Goal: Task Accomplishment & Management: Use online tool/utility

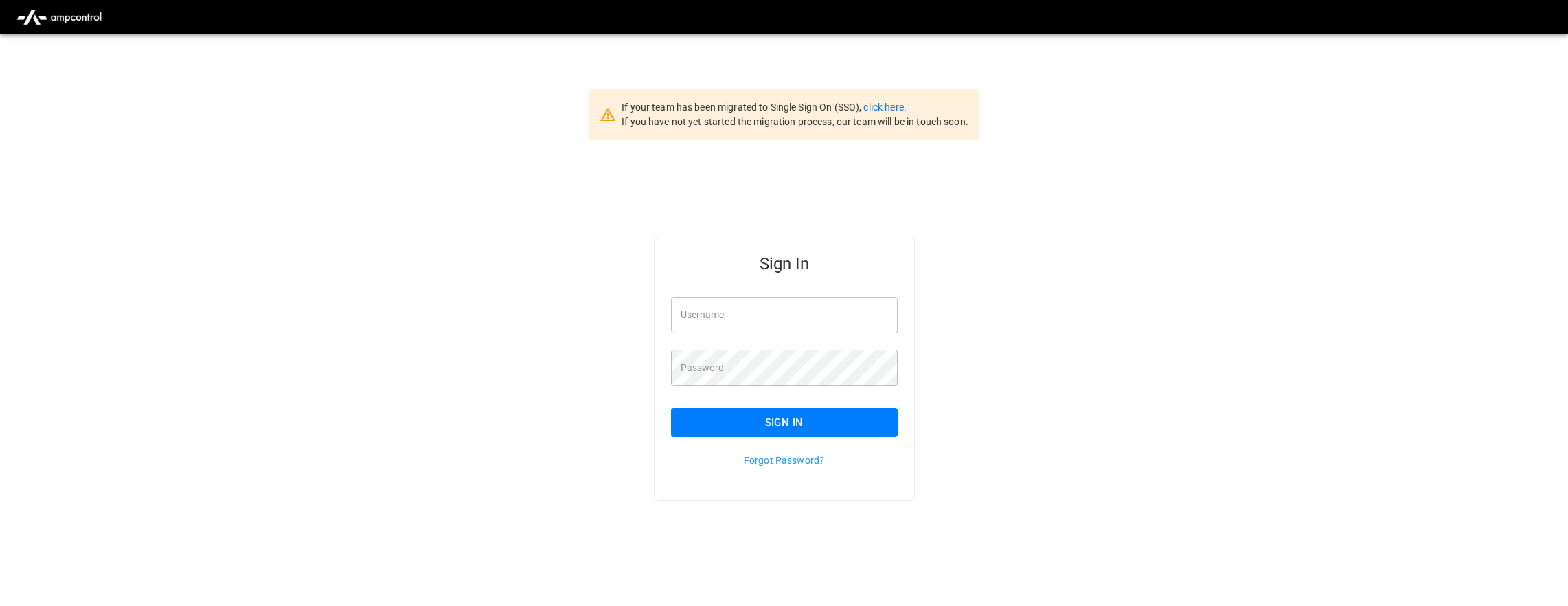
type input "**********"
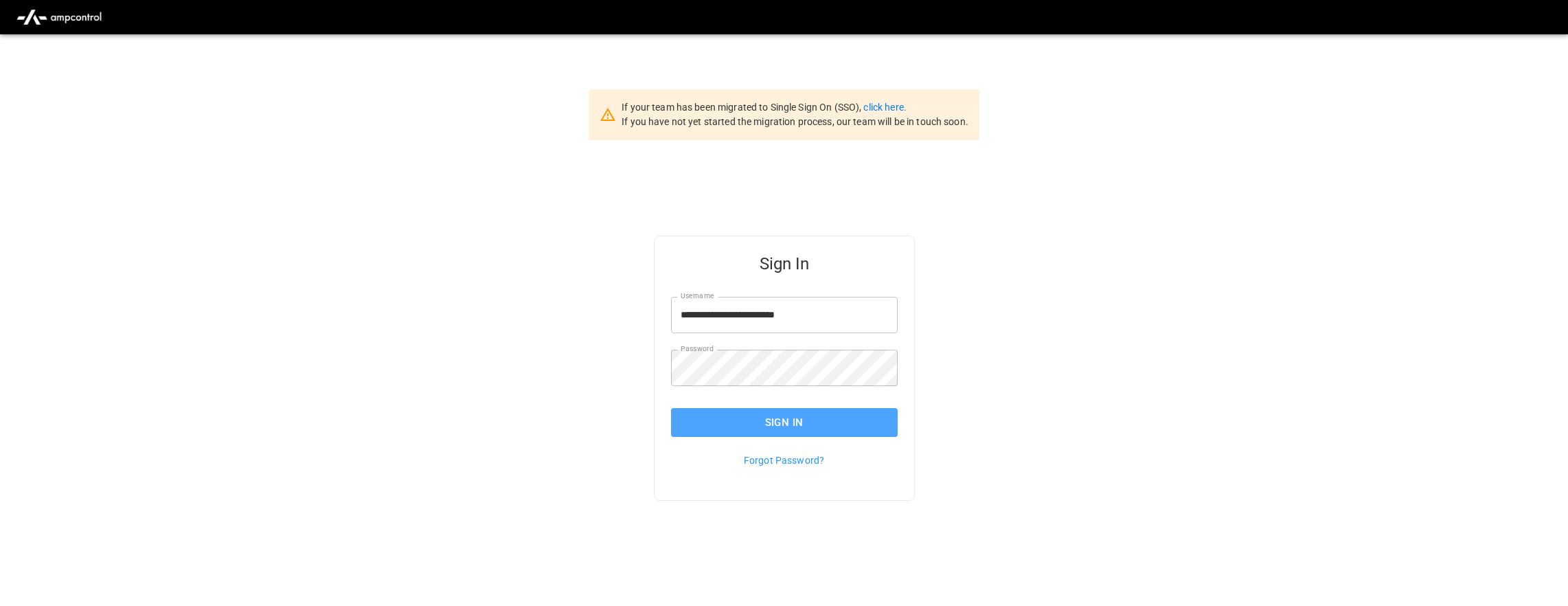
click at [847, 430] on button "Sign In" at bounding box center [784, 422] width 227 height 29
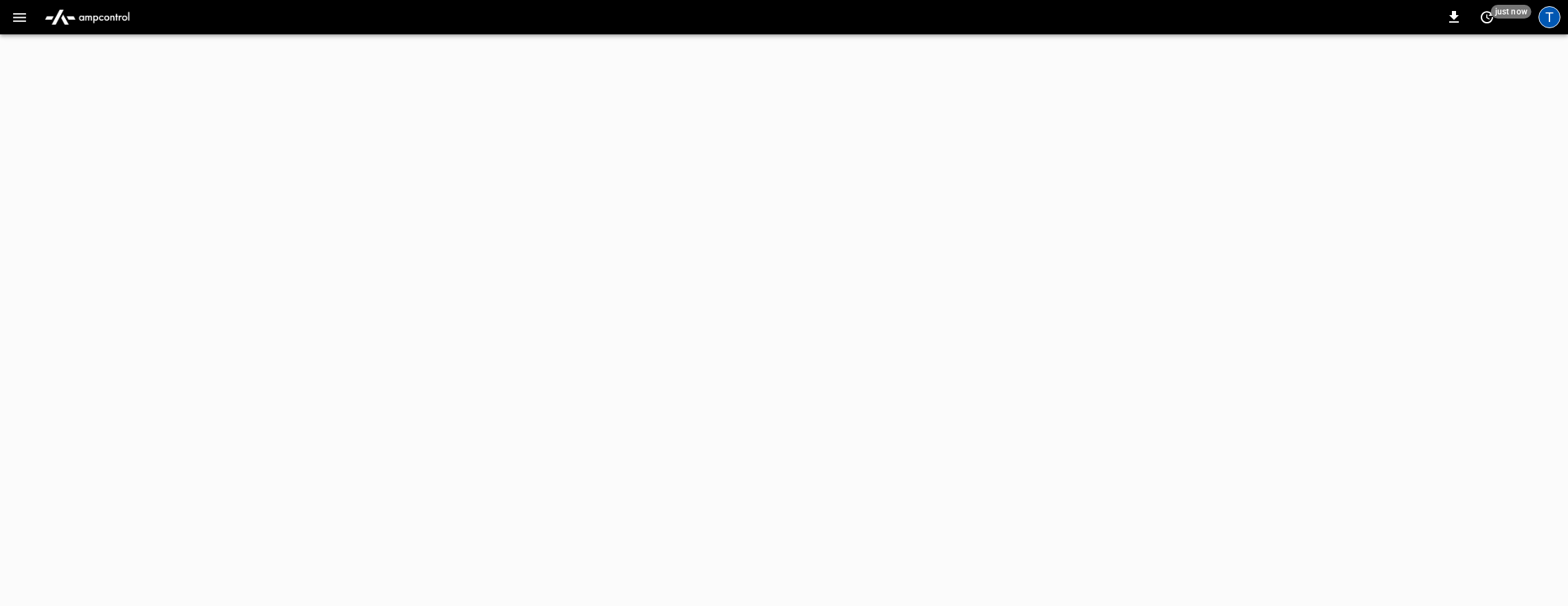
click at [1549, 18] on div "T" at bounding box center [1549, 17] width 22 height 22
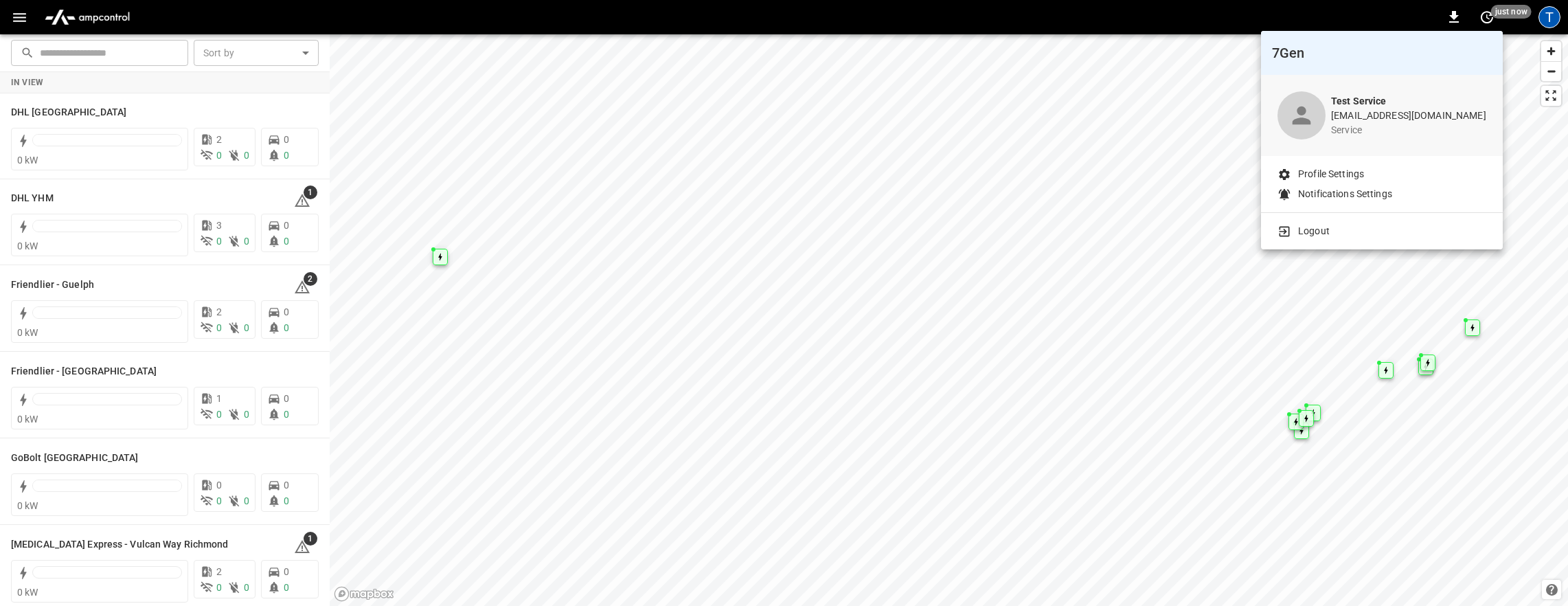
click at [1349, 230] on li "Logout" at bounding box center [1381, 231] width 208 height 14
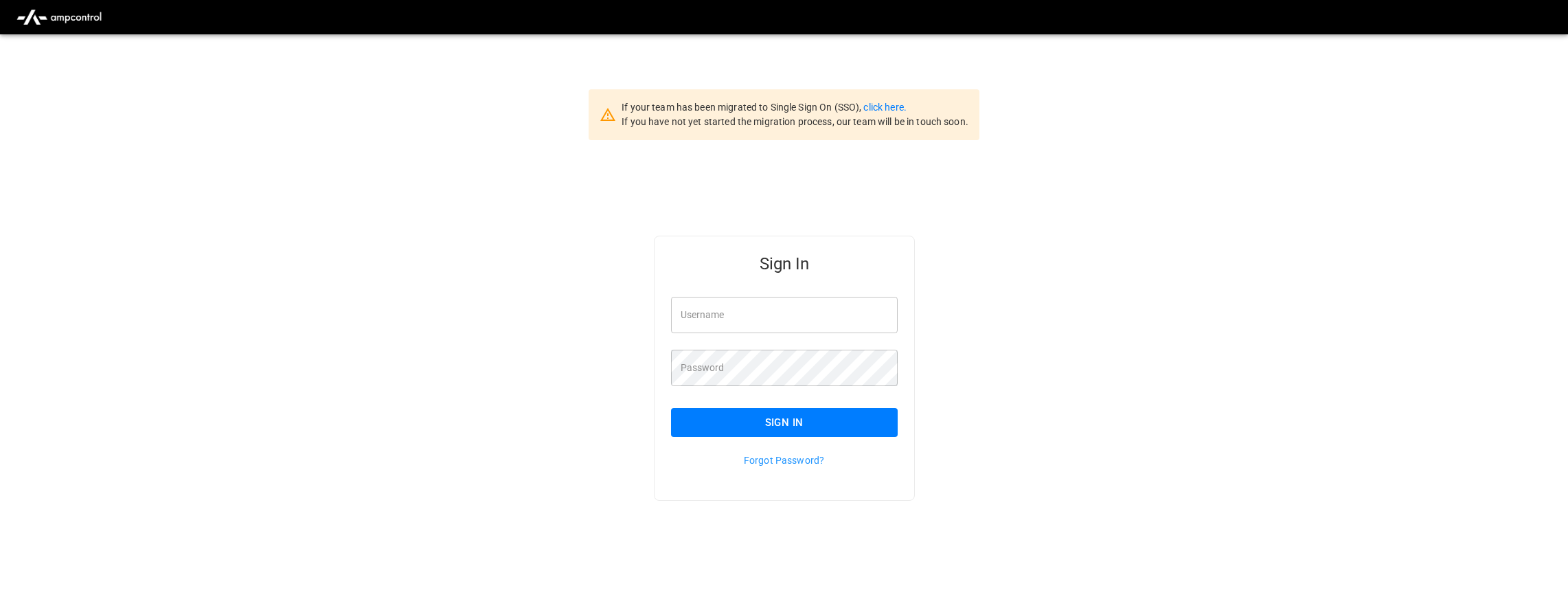
type input "**********"
click at [871, 100] on div "If your team has been migrated to Single Sign On (SSO), click here. If you have…" at bounding box center [794, 114] width 347 height 29
click at [879, 106] on link "click here." at bounding box center [884, 107] width 43 height 11
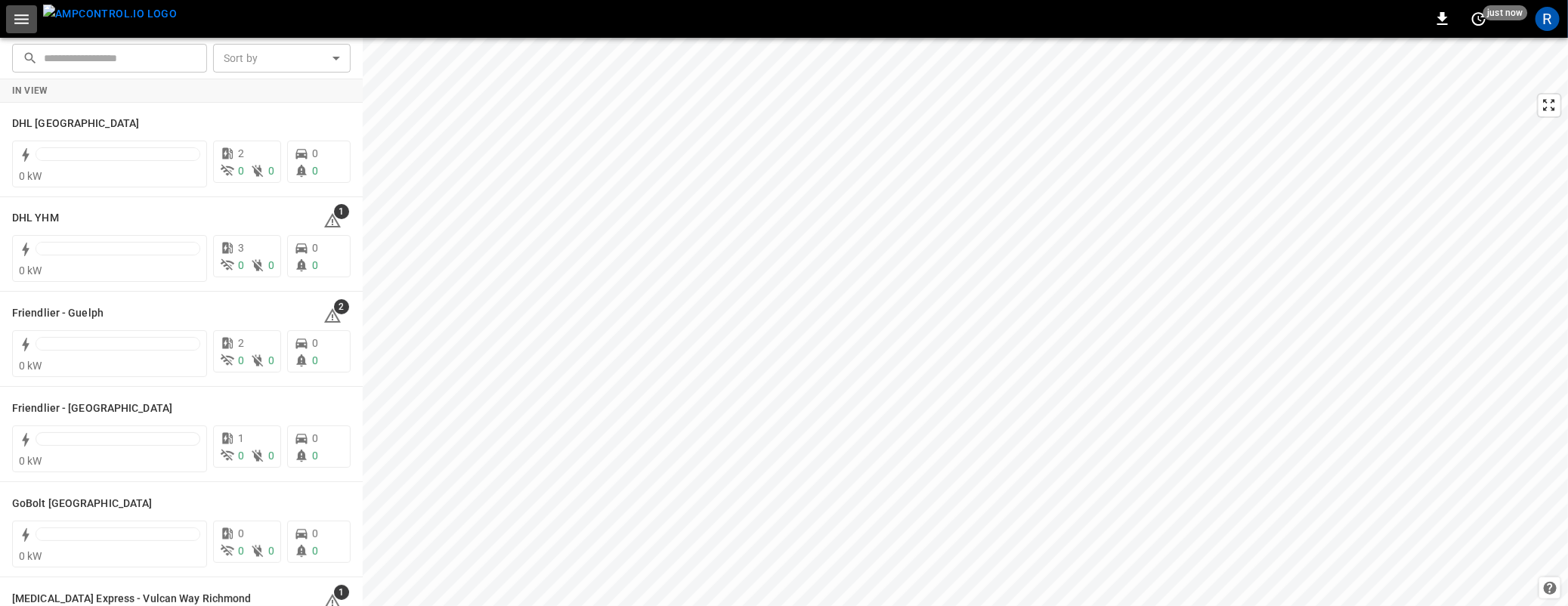
click at [28, 21] on icon "button" at bounding box center [21, 19] width 19 height 19
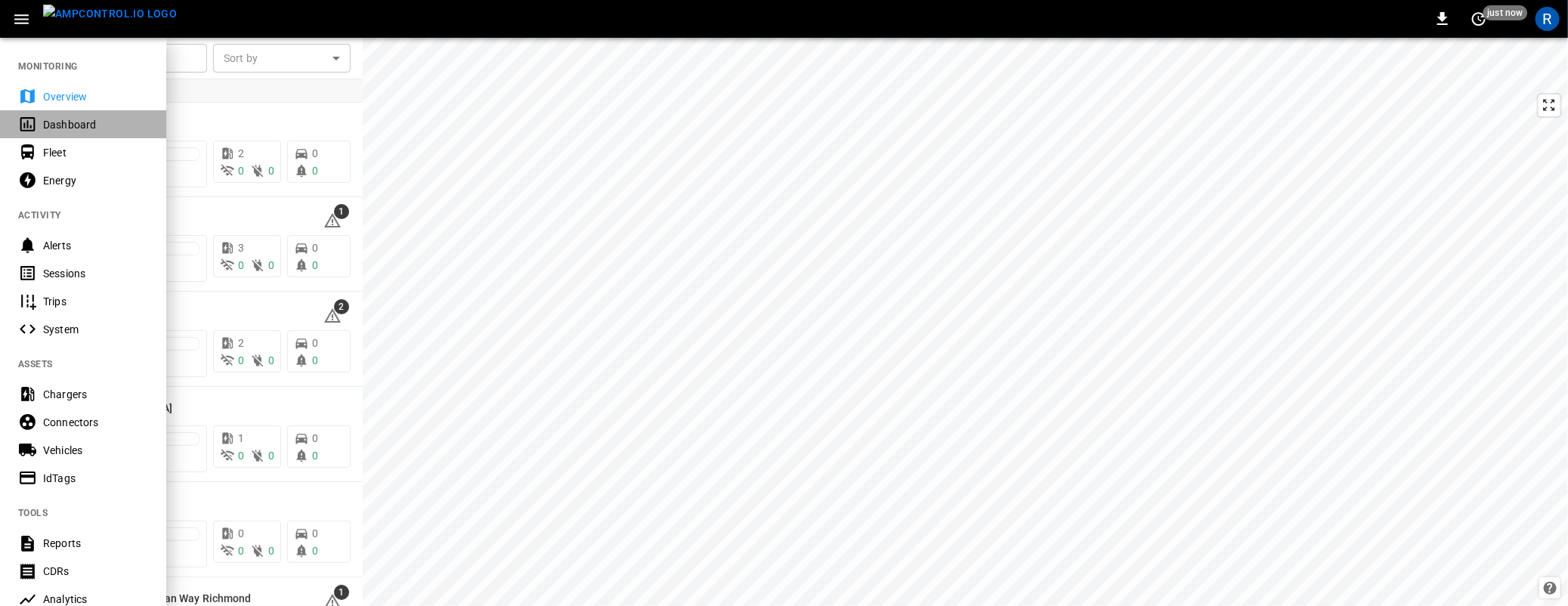
click at [53, 128] on div "Dashboard" at bounding box center [95, 125] width 106 height 15
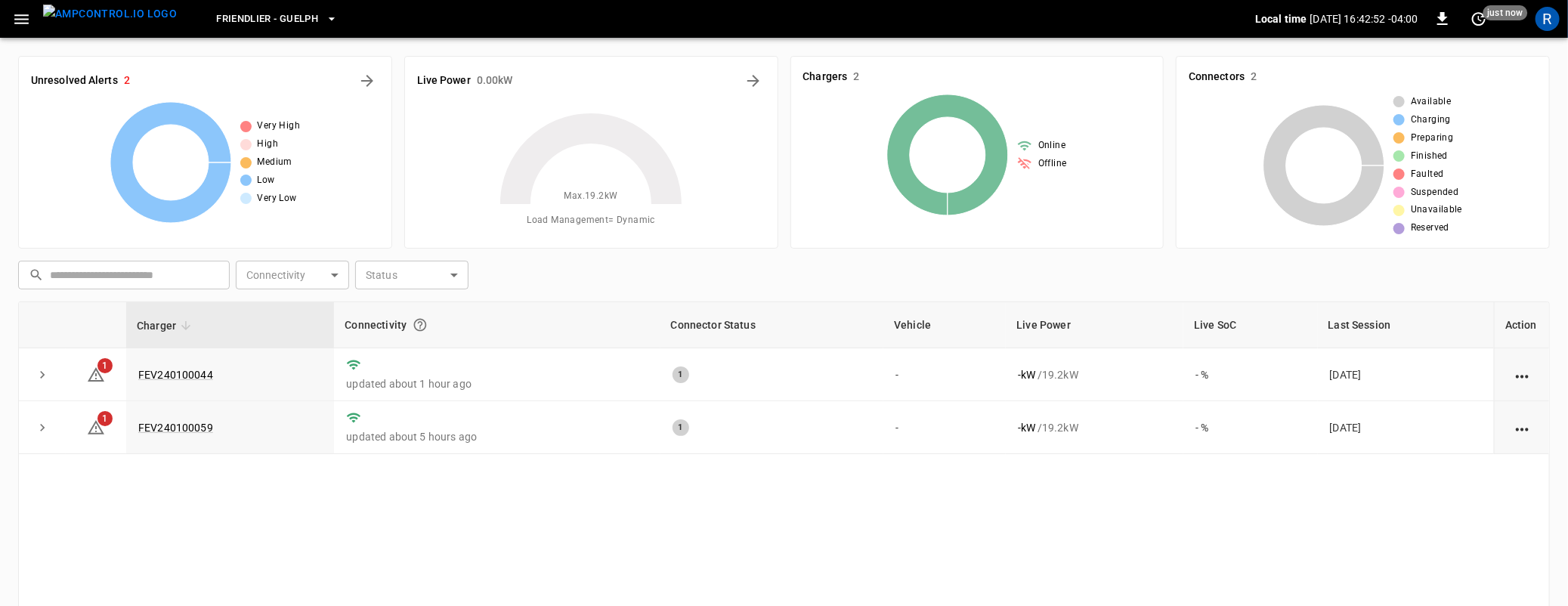
click at [263, 20] on span "Friendlier - Guelph" at bounding box center [267, 19] width 102 height 17
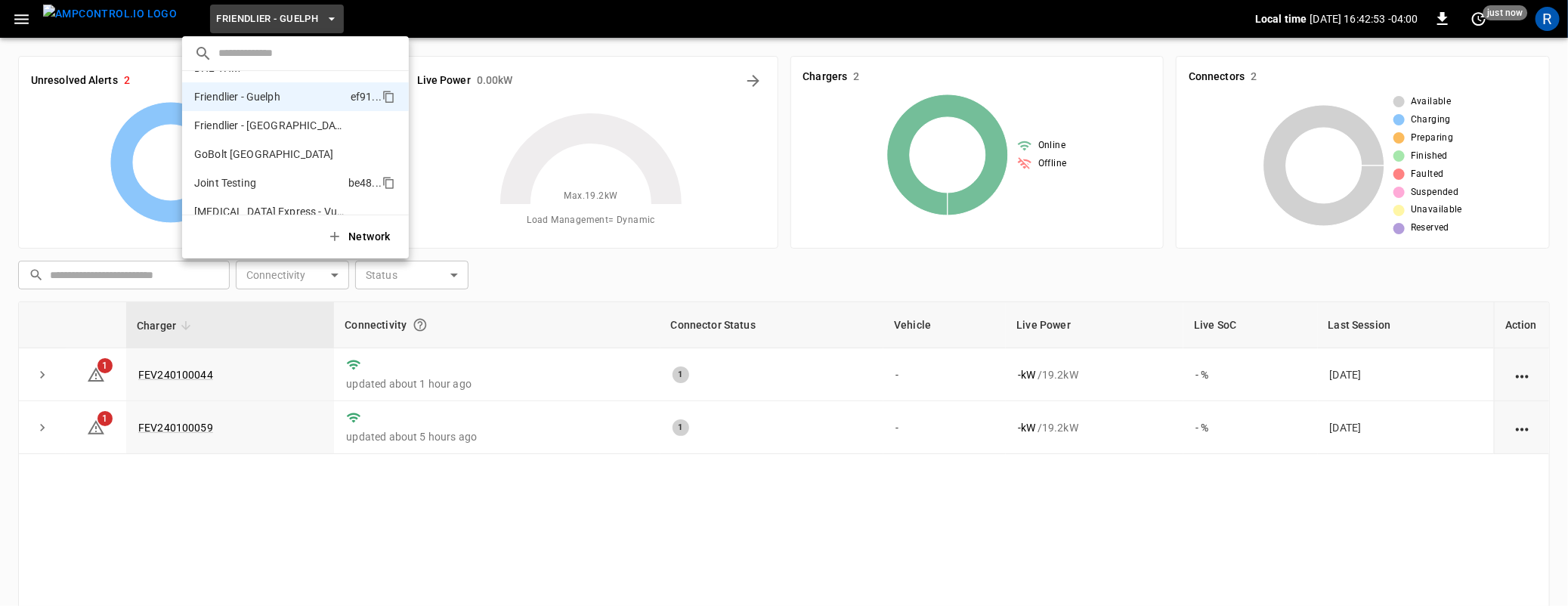
scroll to position [270, 0]
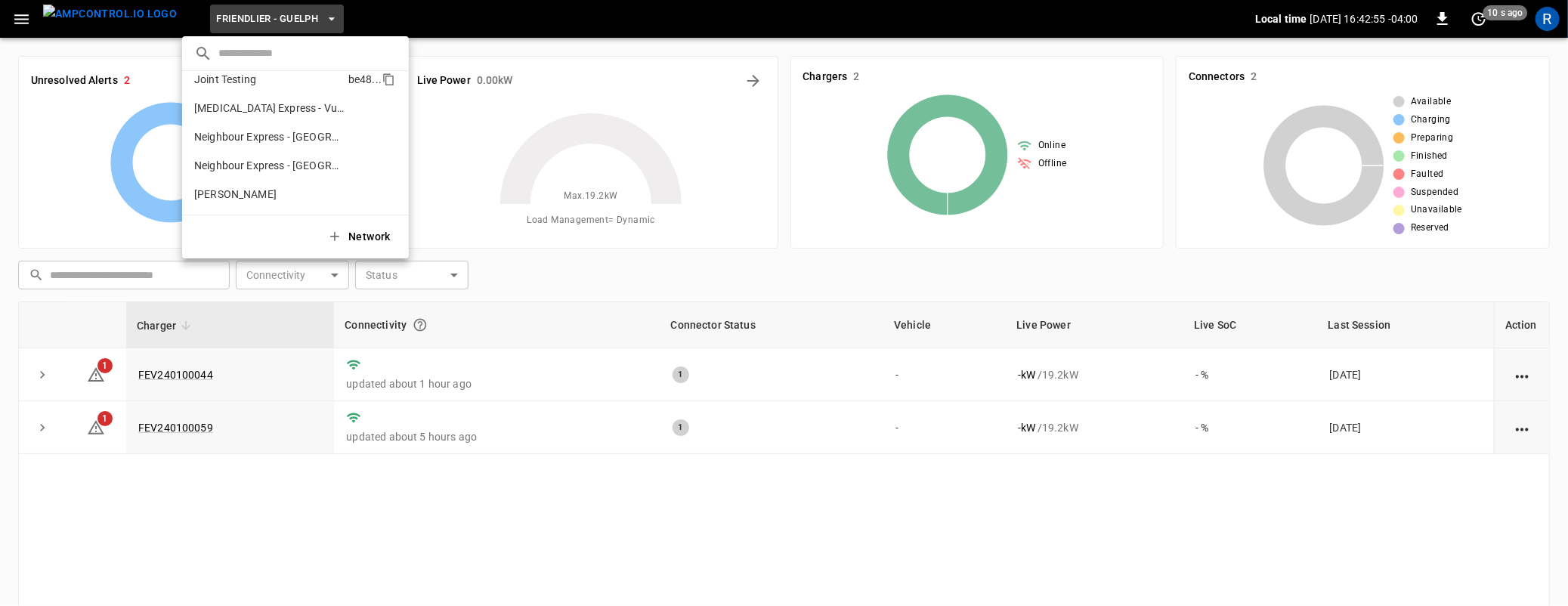
click at [274, 172] on p "Neighbour Express - [GEOGRAPHIC_DATA]" at bounding box center [270, 165] width 150 height 15
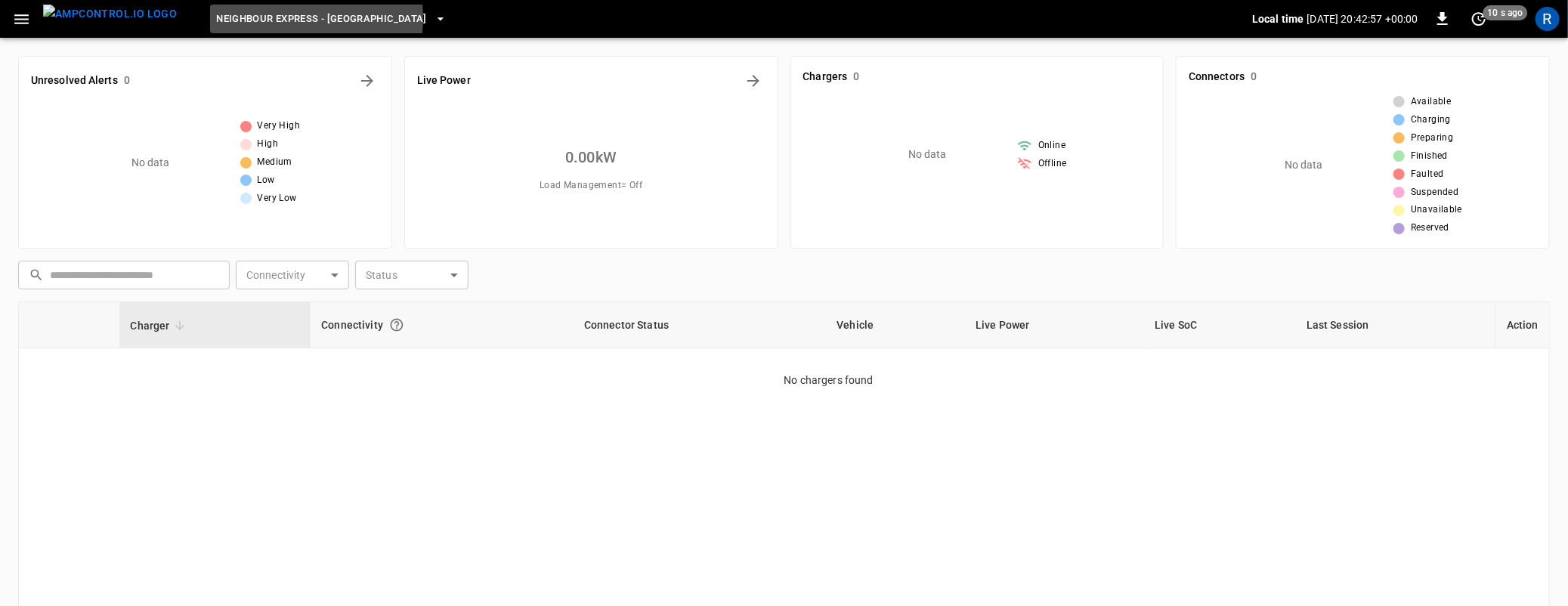
click at [251, 18] on span "Neighbour Express - [GEOGRAPHIC_DATA]" at bounding box center [322, 19] width 211 height 17
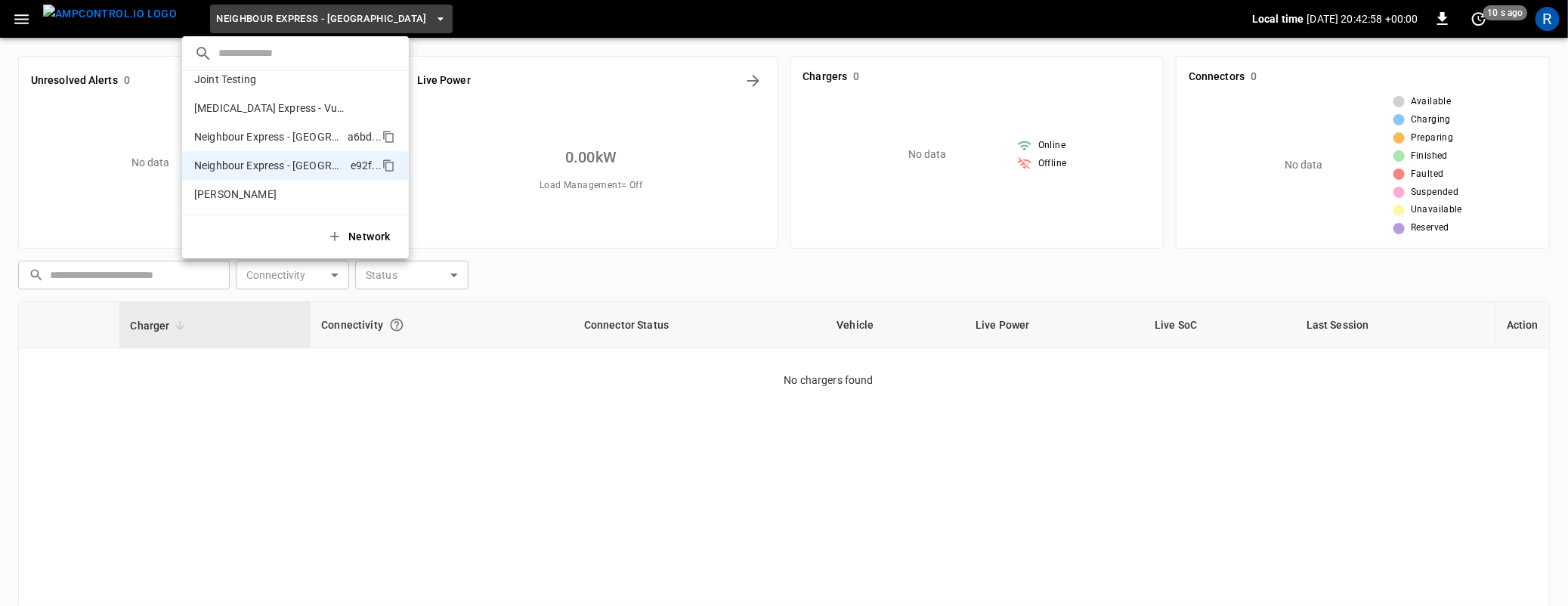
click at [259, 141] on p "Neighbour Express - [GEOGRAPHIC_DATA]" at bounding box center [268, 137] width 148 height 15
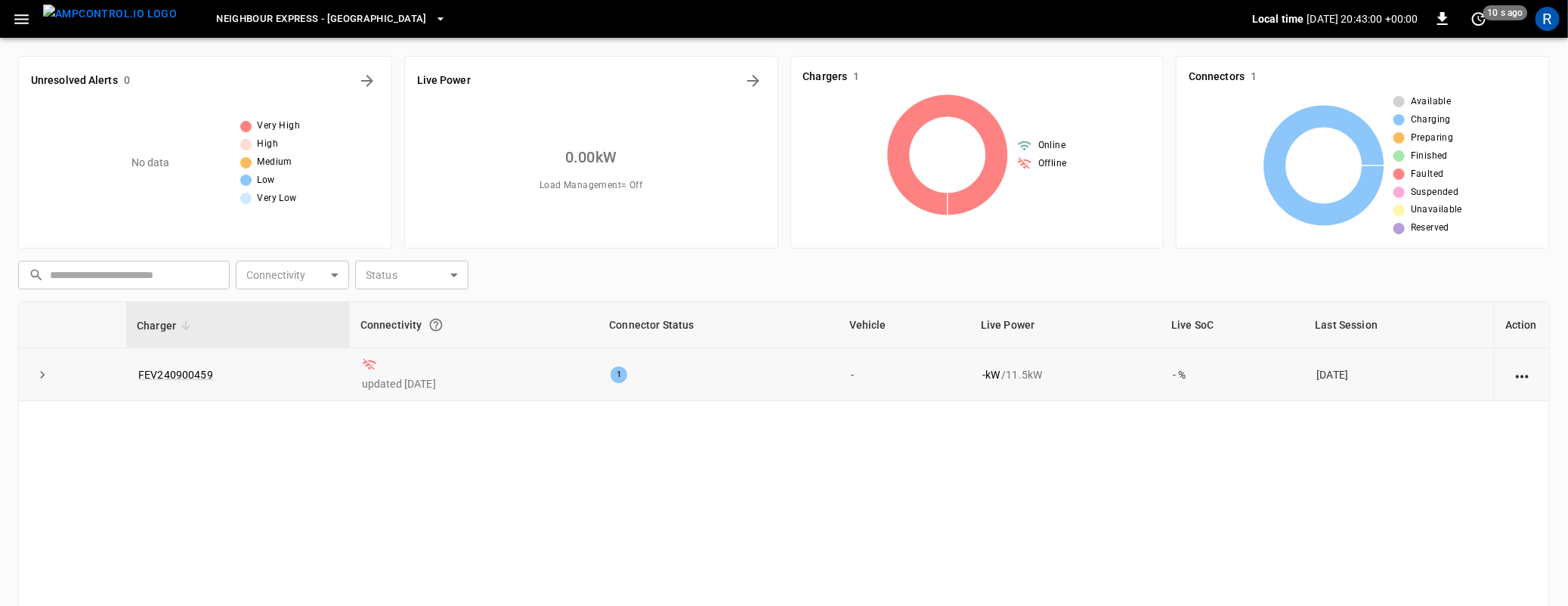
click at [39, 375] on icon "expand row" at bounding box center [42, 374] width 15 height 15
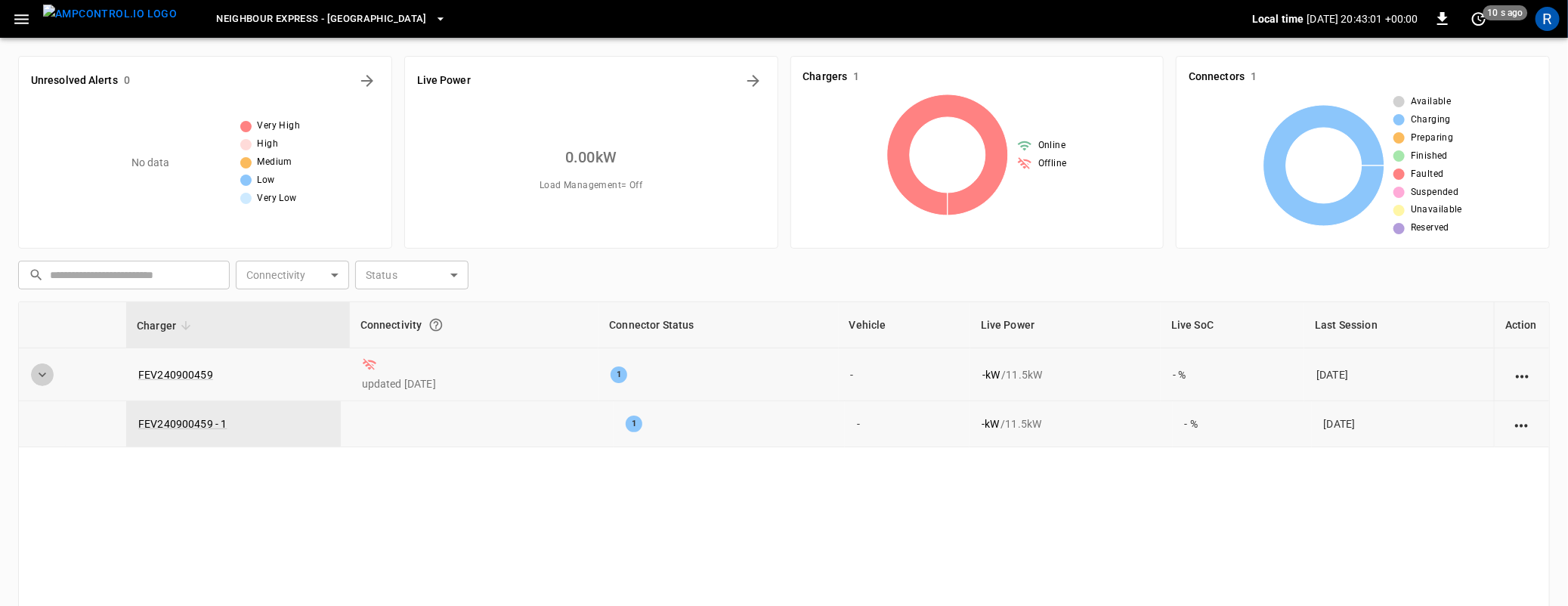
click at [39, 375] on icon "expand row" at bounding box center [42, 374] width 15 height 15
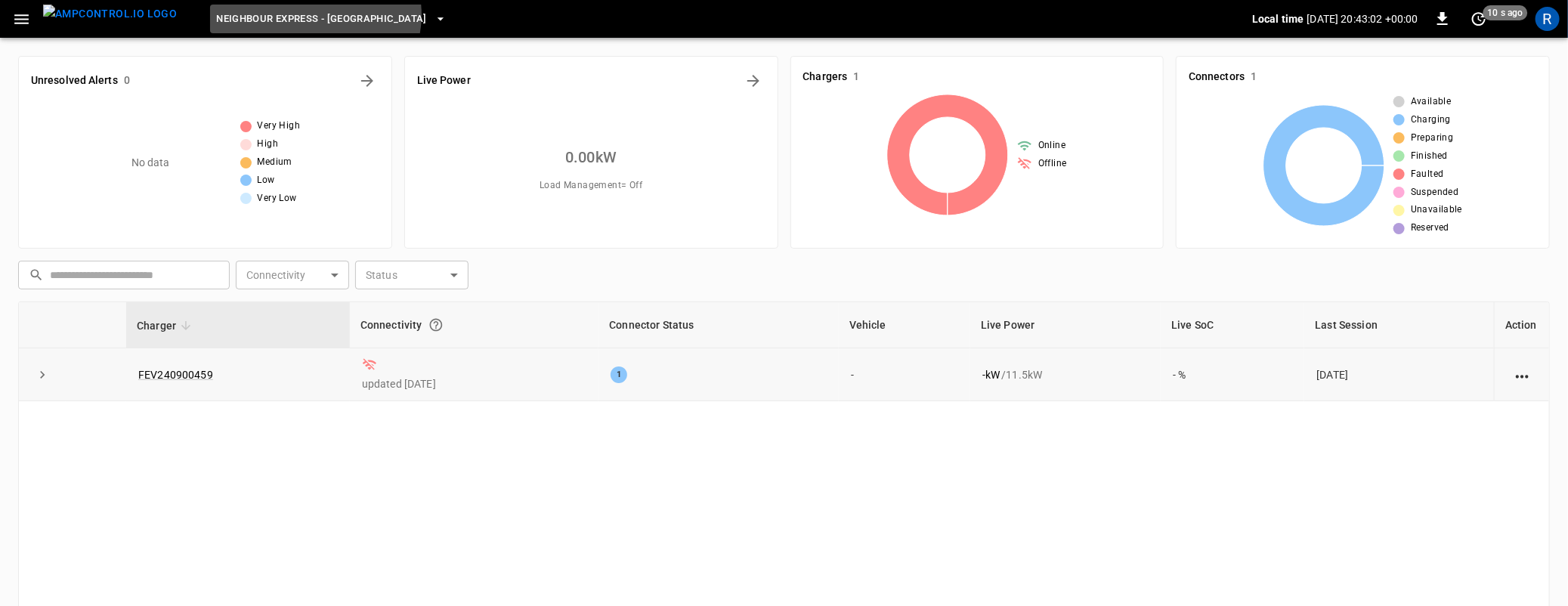
click at [286, 15] on span "Neighbour Express - [GEOGRAPHIC_DATA]" at bounding box center [322, 19] width 211 height 17
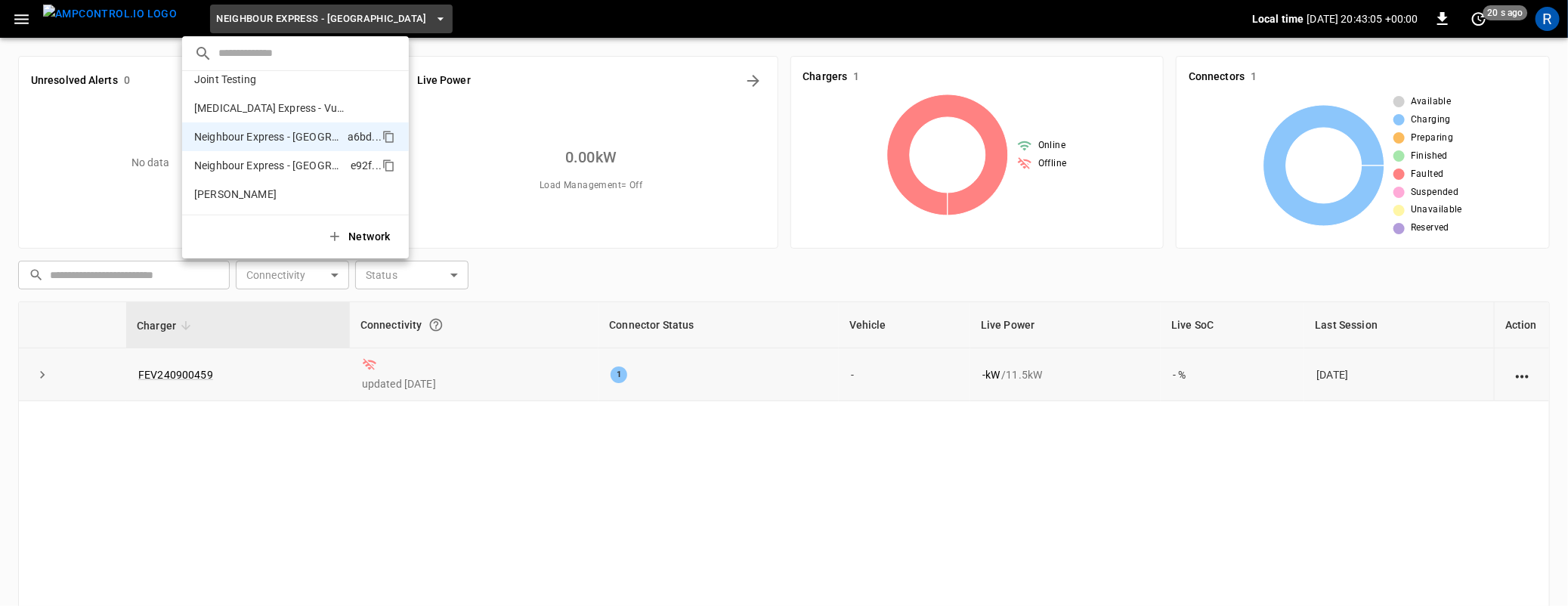
click at [280, 160] on p "Neighbour Express - [GEOGRAPHIC_DATA]" at bounding box center [270, 165] width 150 height 15
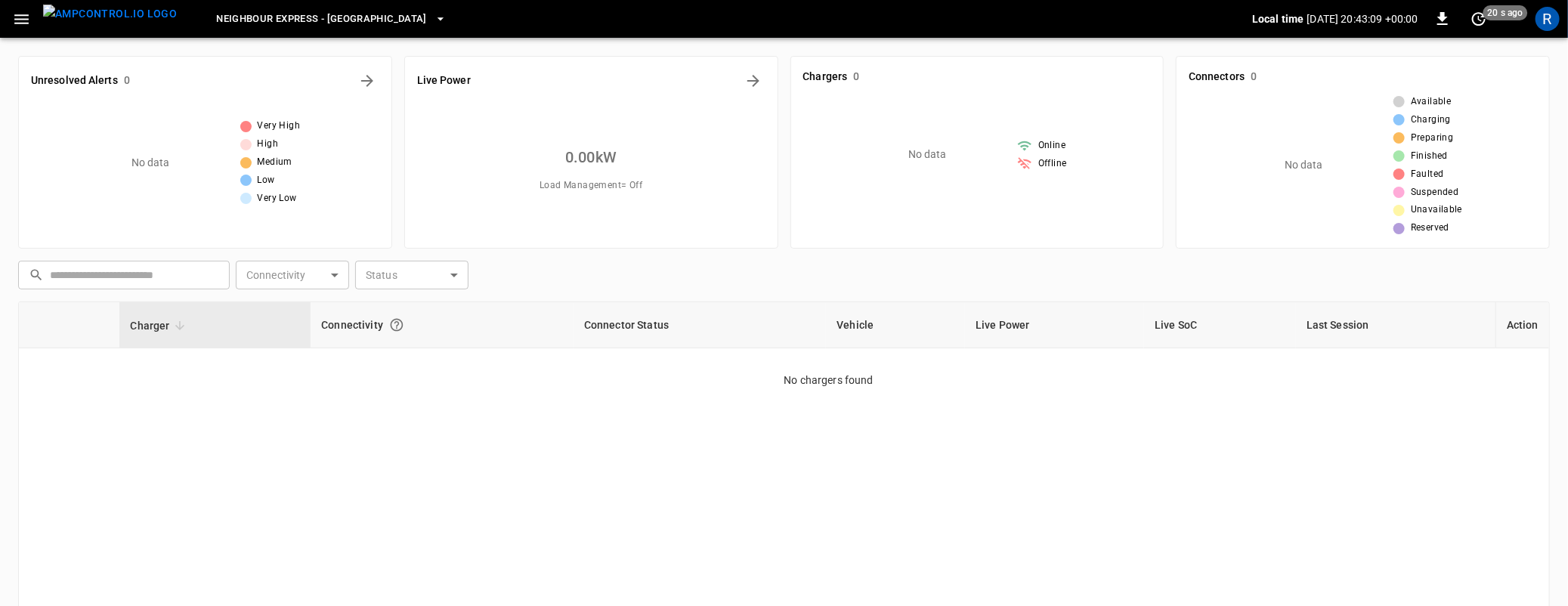
click at [308, 25] on span "Neighbour Express - [GEOGRAPHIC_DATA]" at bounding box center [322, 19] width 211 height 17
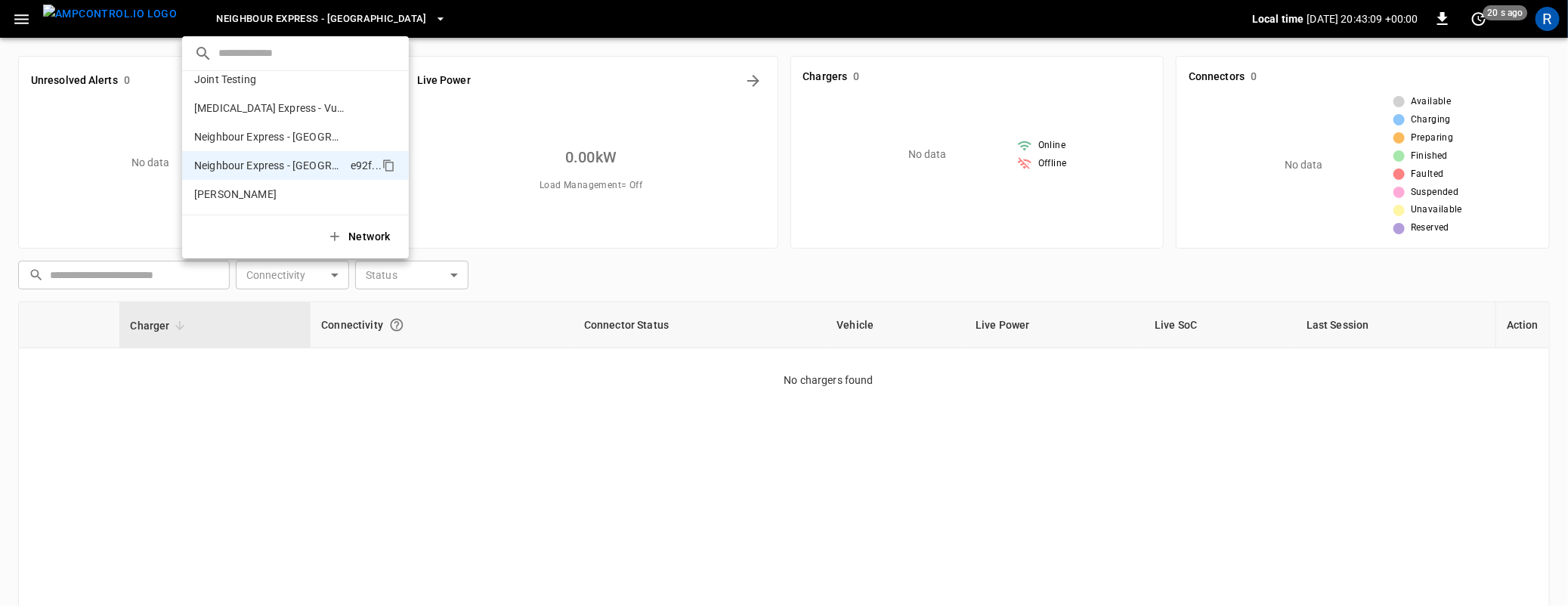
click at [308, 25] on div at bounding box center [784, 303] width 1568 height 606
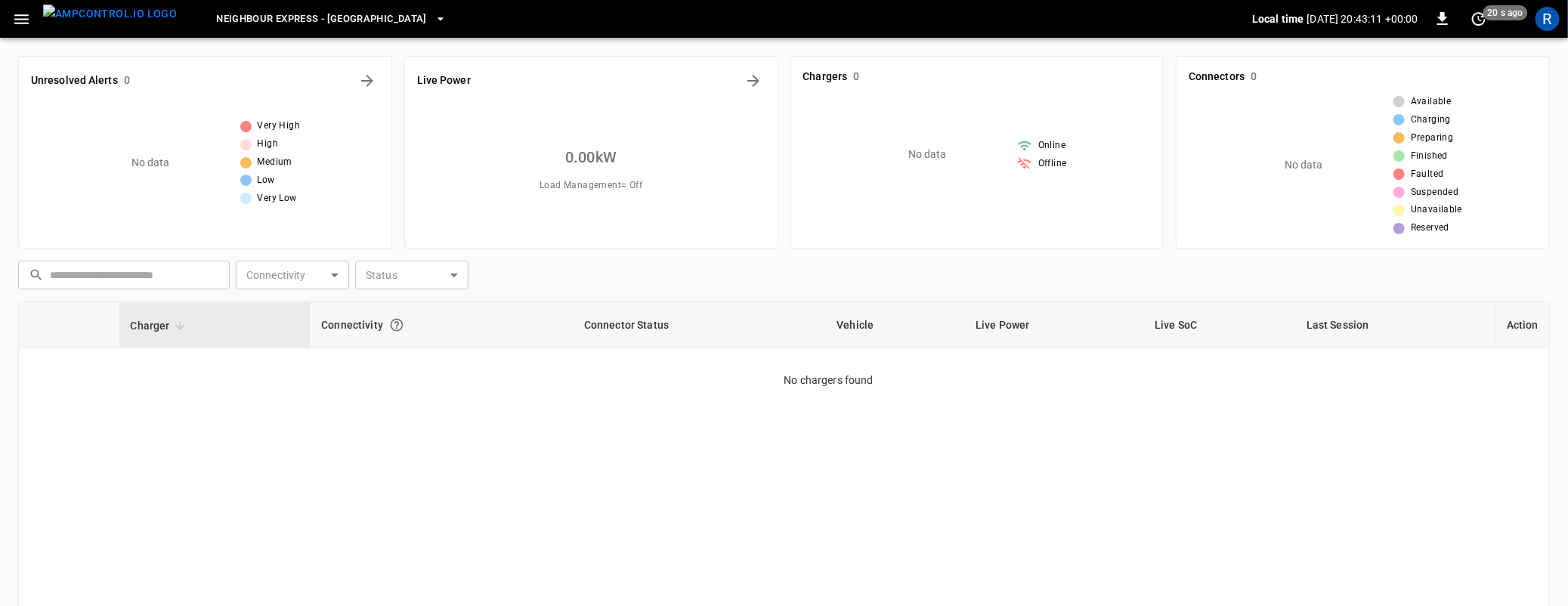
click at [23, 18] on icon "button" at bounding box center [22, 19] width 15 height 10
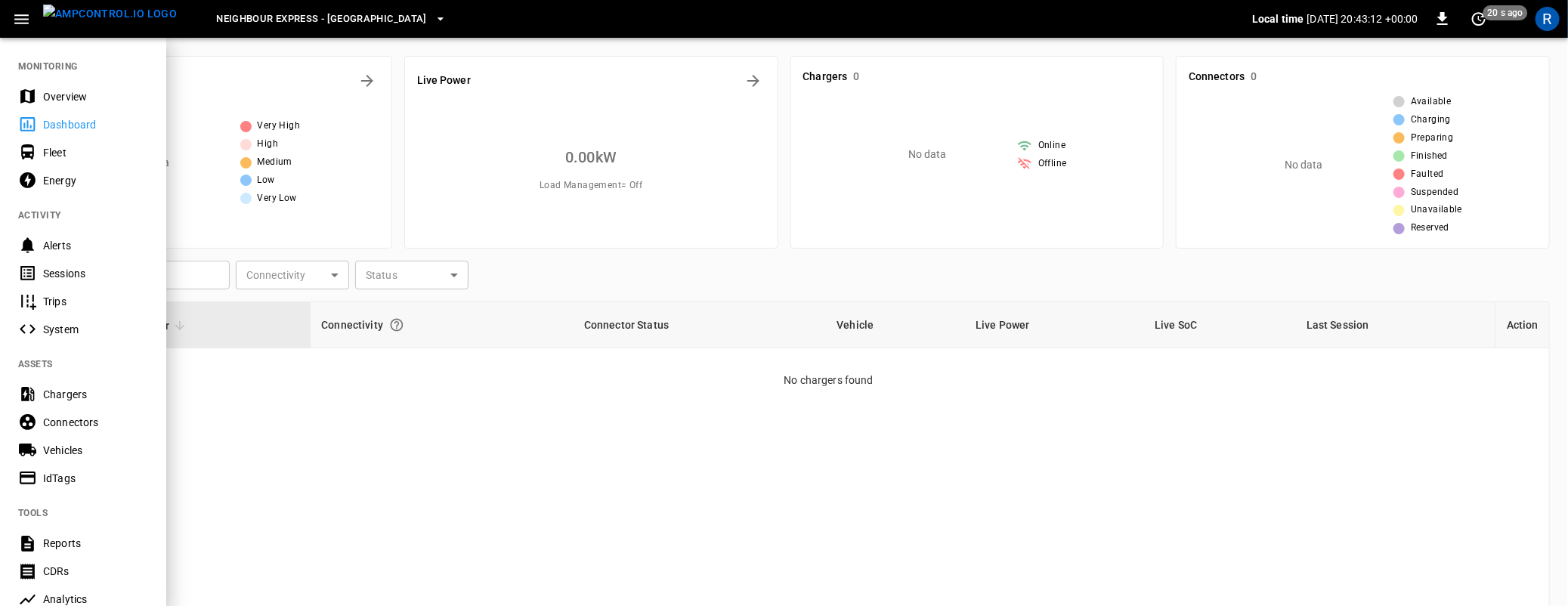
click at [318, 15] on span "Neighbour Express - [GEOGRAPHIC_DATA]" at bounding box center [322, 19] width 211 height 17
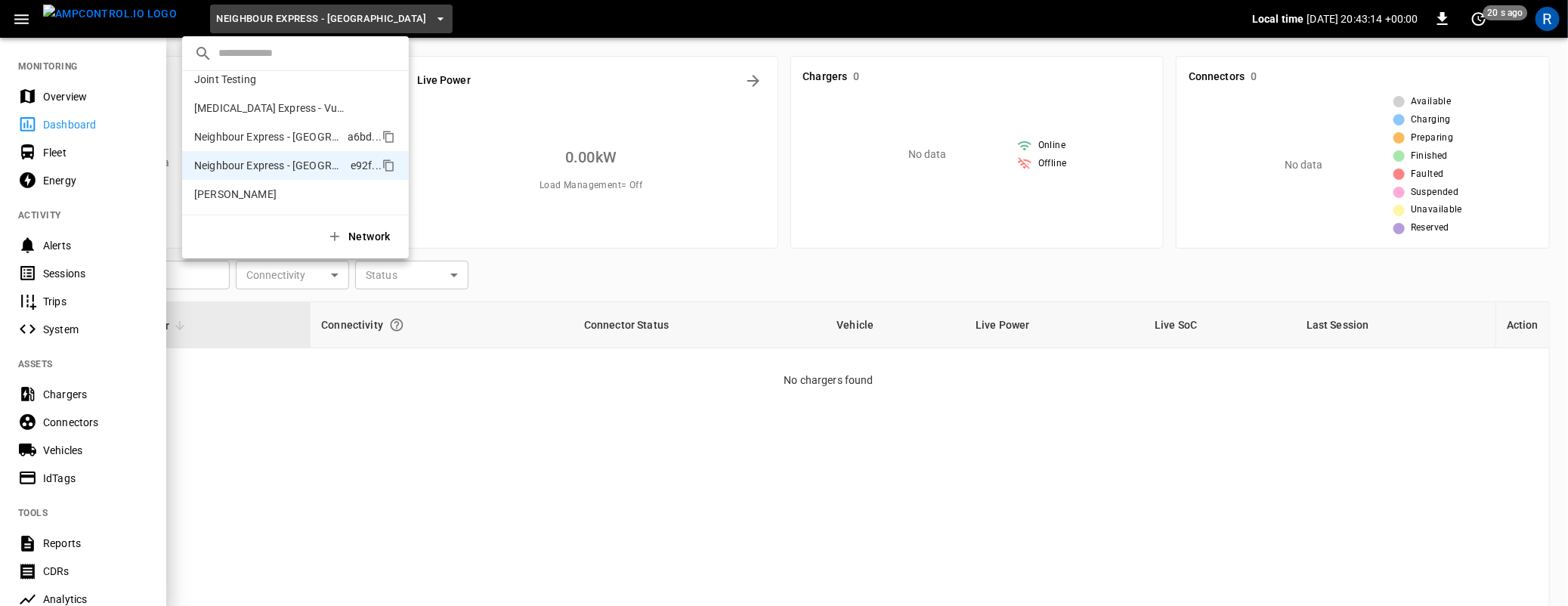
click at [301, 135] on p "Neighbour Express - [GEOGRAPHIC_DATA]" at bounding box center [268, 137] width 148 height 15
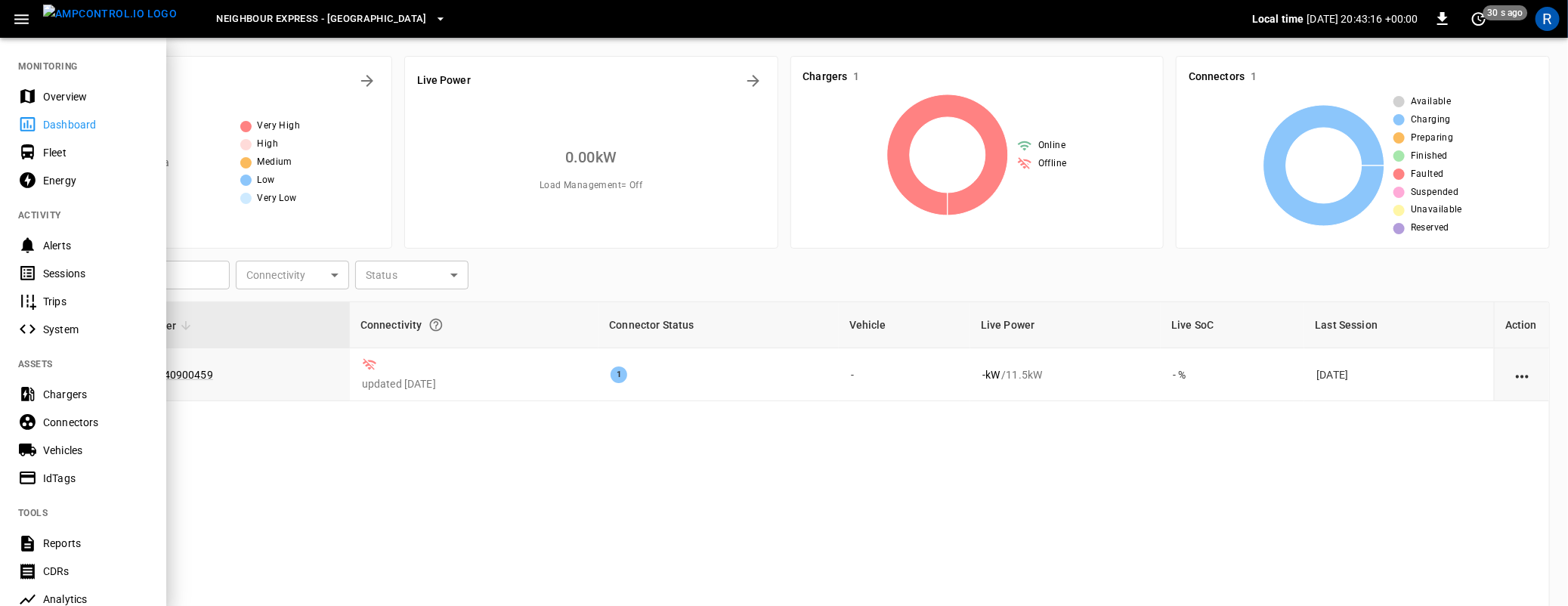
click at [378, 443] on div at bounding box center [784, 303] width 1568 height 606
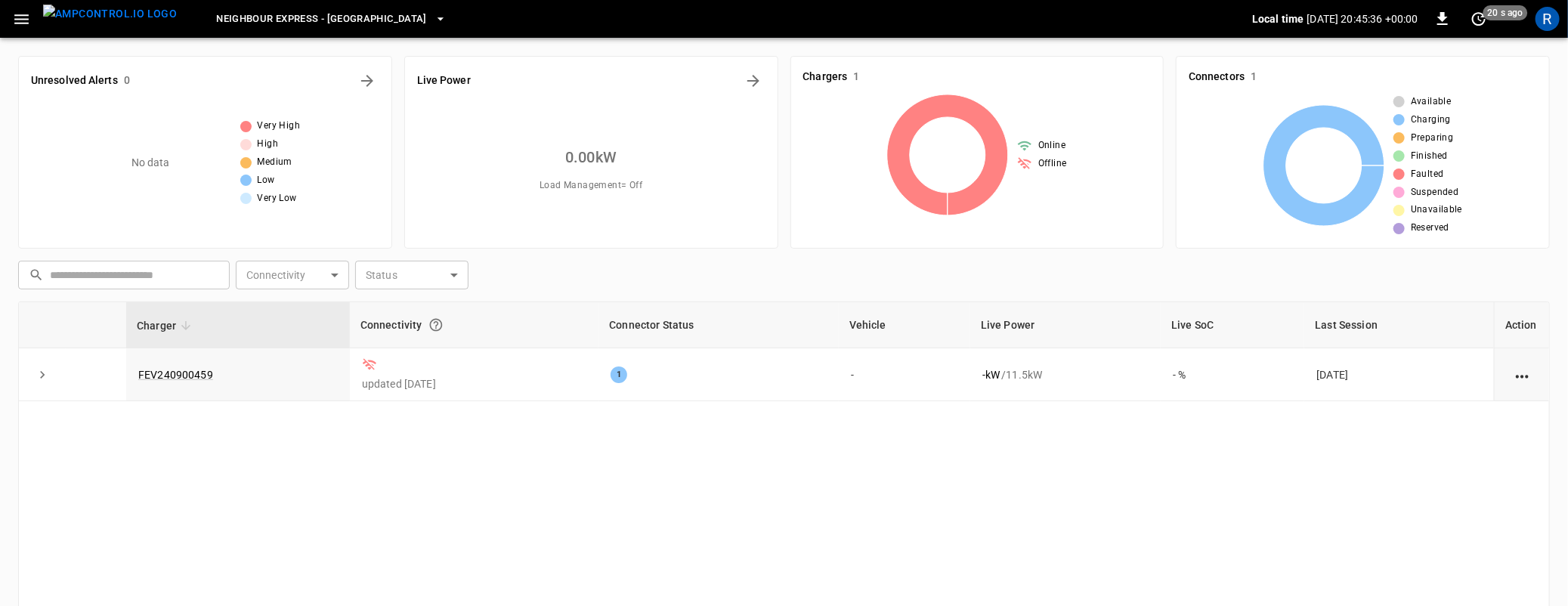
click at [250, 8] on button "Neighbour Express - [GEOGRAPHIC_DATA]" at bounding box center [331, 19] width 242 height 29
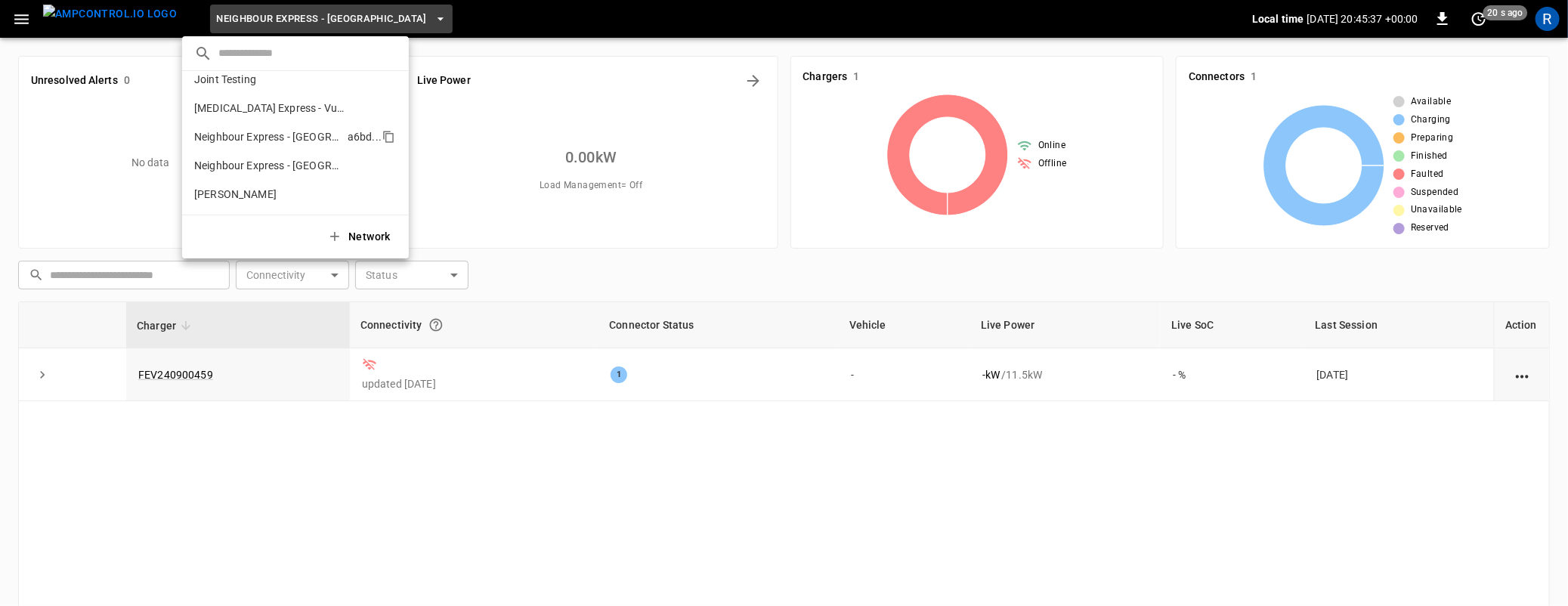
scroll to position [255, 0]
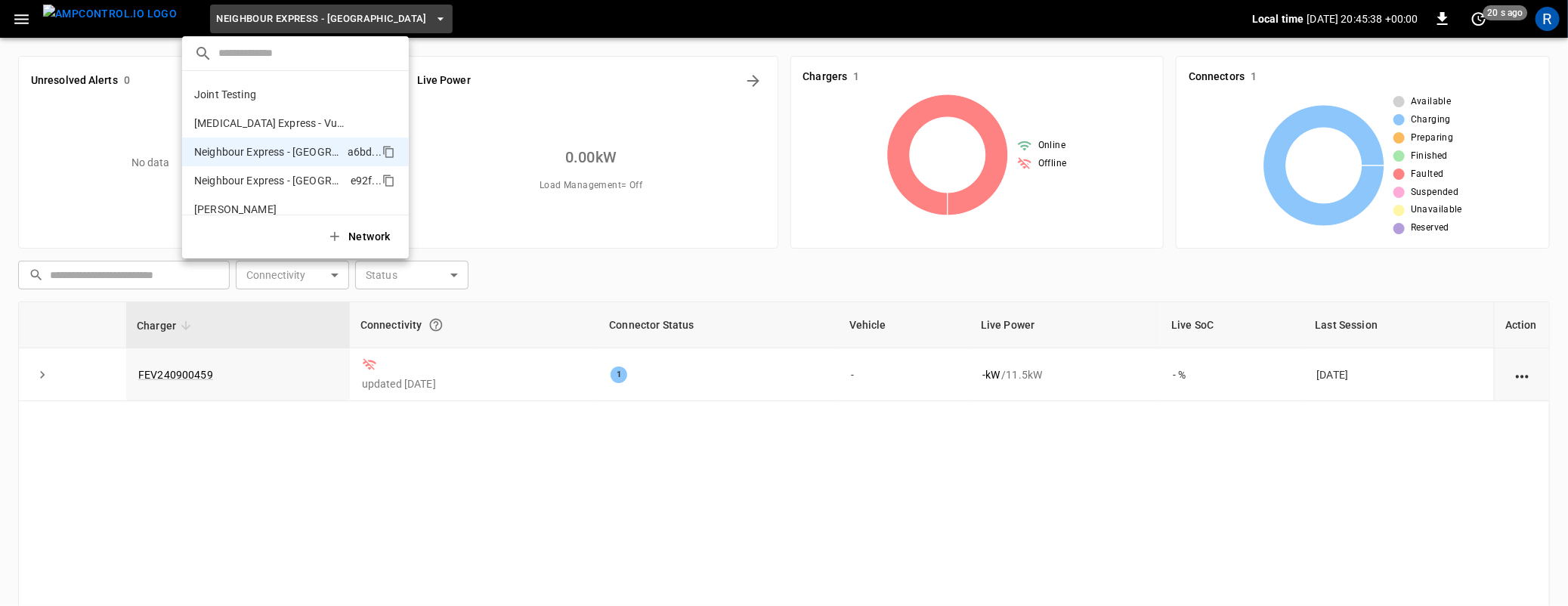
click at [272, 171] on li "Neighbour Express - [GEOGRAPHIC_DATA] e92f ..." at bounding box center [295, 180] width 227 height 28
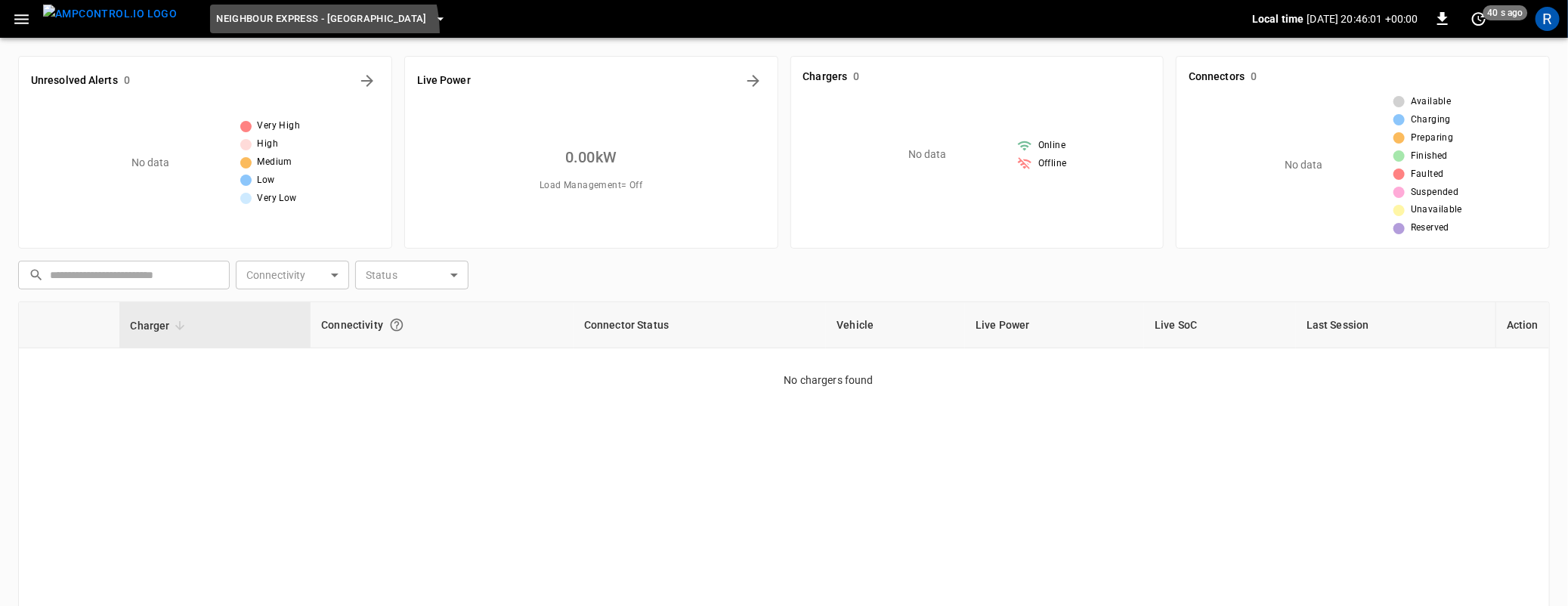
click at [295, 32] on button "Neighbour Express - [GEOGRAPHIC_DATA]" at bounding box center [331, 19] width 242 height 29
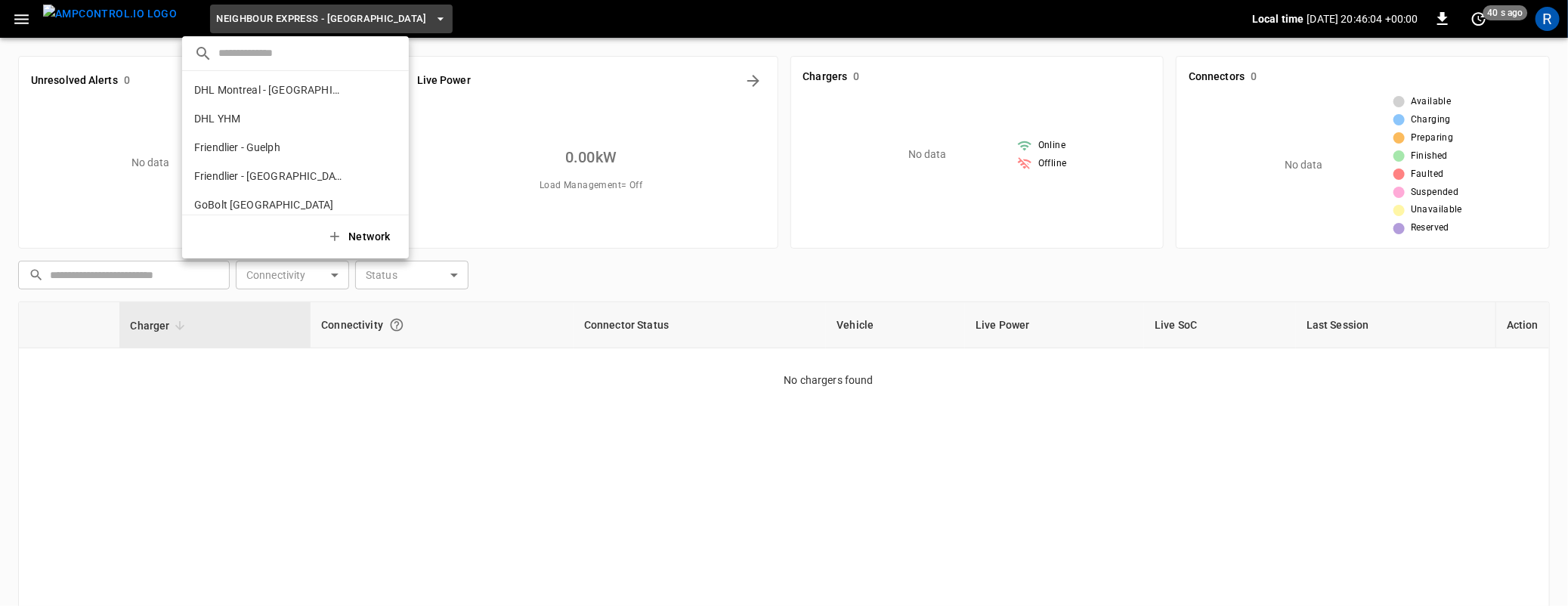
scroll to position [127, 0]
click at [244, 143] on p "Friendlier - Guelph" at bounding box center [270, 137] width 150 height 15
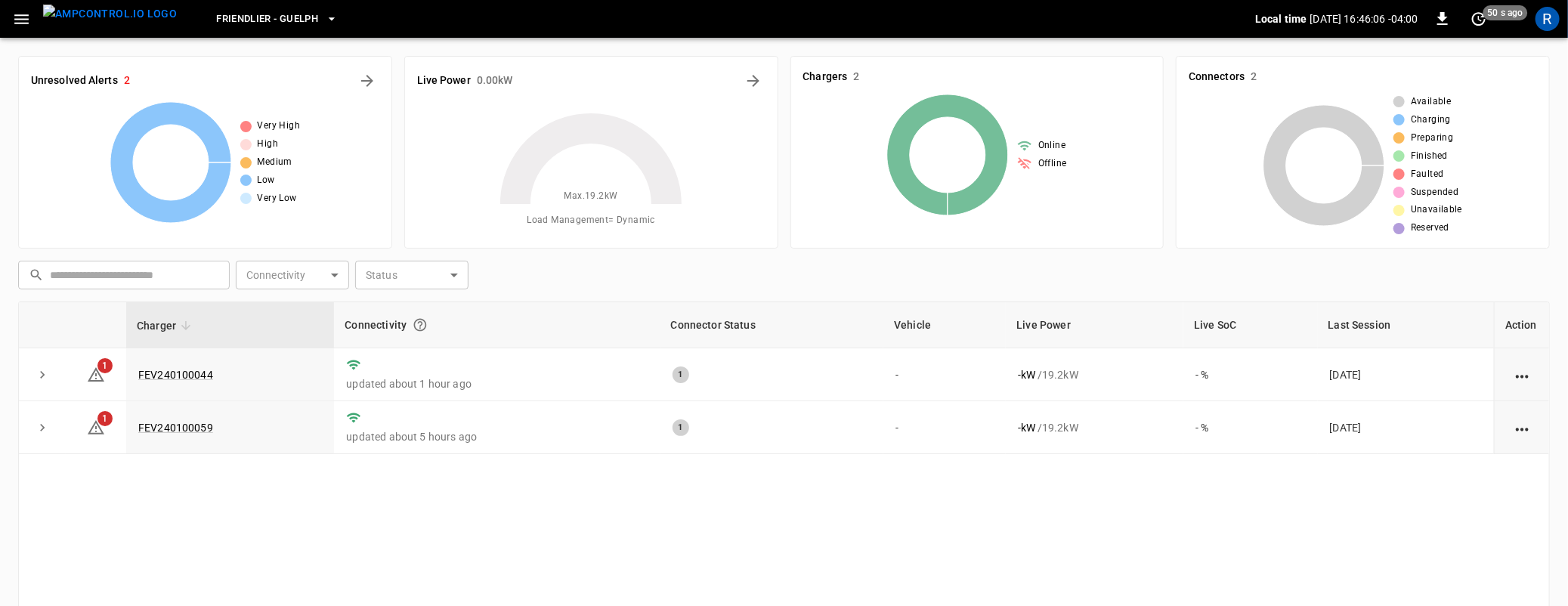
scroll to position [5, 0]
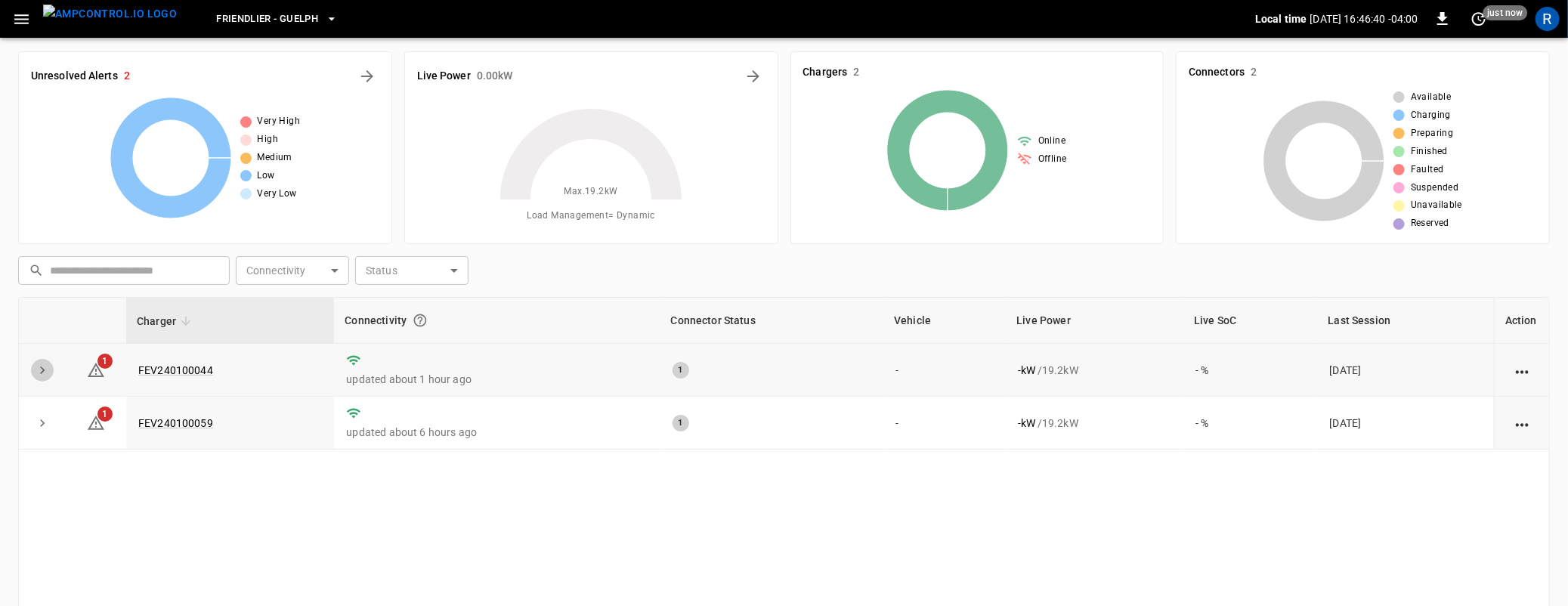
click at [41, 371] on icon "expand row" at bounding box center [42, 369] width 15 height 15
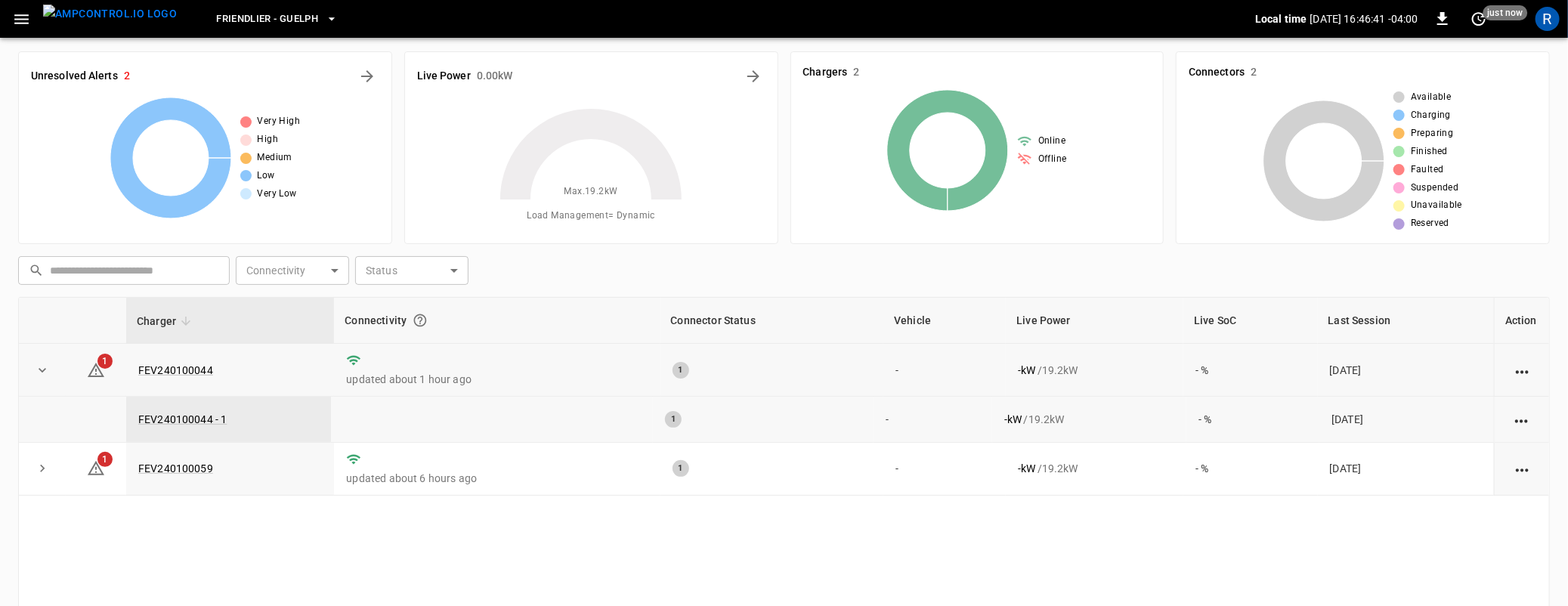
click at [41, 371] on icon "expand row" at bounding box center [42, 369] width 15 height 15
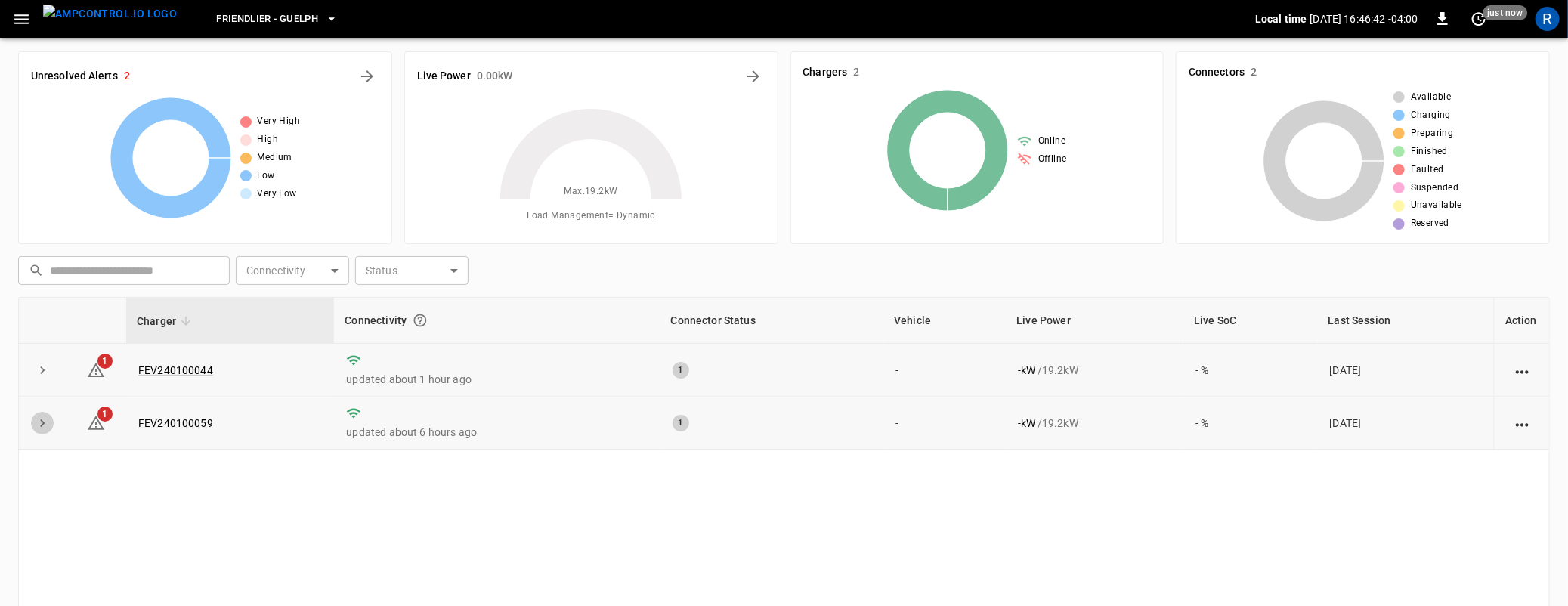
click at [46, 424] on icon "expand row" at bounding box center [42, 423] width 15 height 15
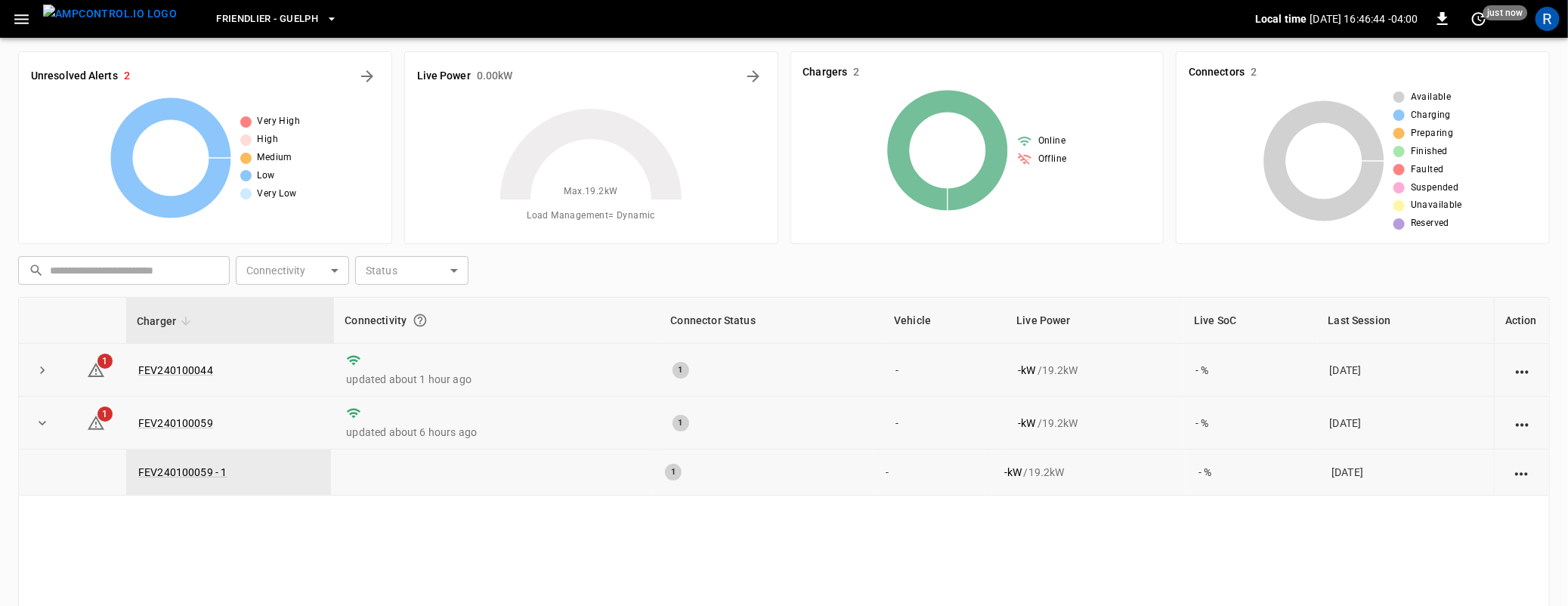
click at [46, 424] on icon "expand row" at bounding box center [42, 423] width 15 height 15
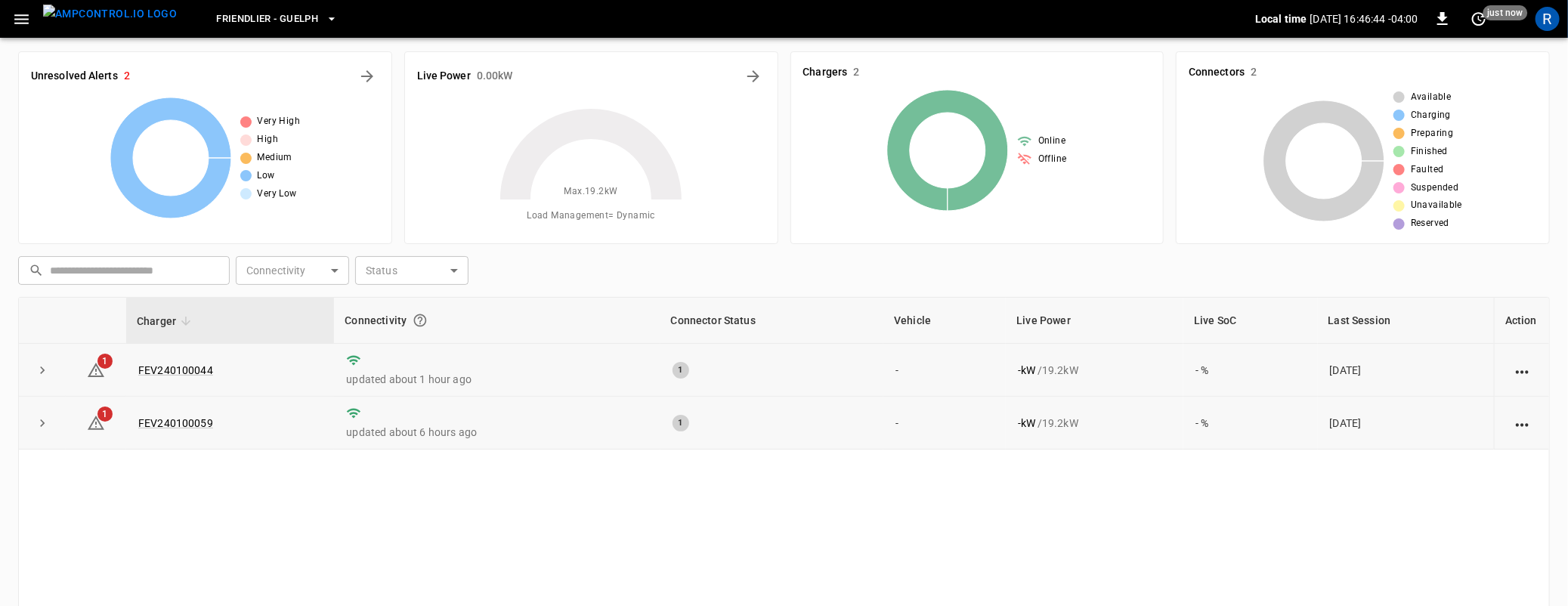
click at [46, 424] on icon "expand row" at bounding box center [42, 423] width 15 height 15
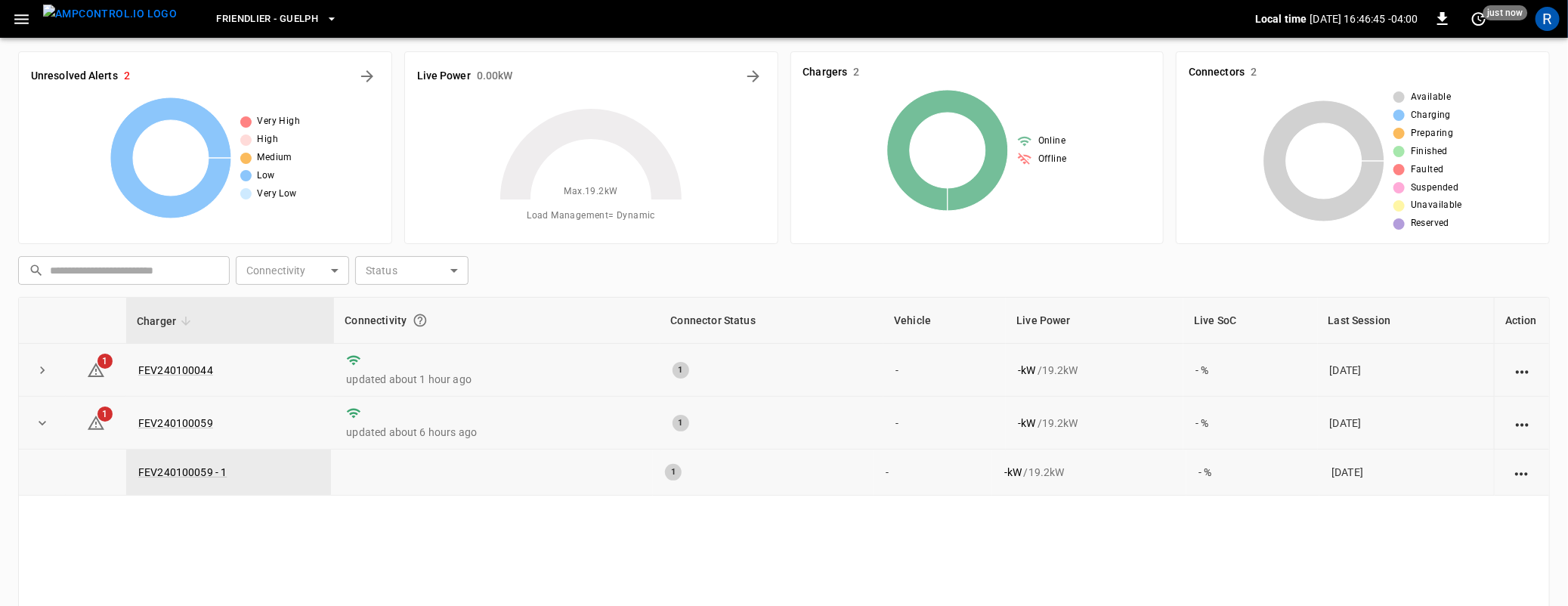
click at [44, 389] on td at bounding box center [42, 370] width 47 height 53
click at [41, 375] on icon "expand row" at bounding box center [42, 369] width 15 height 15
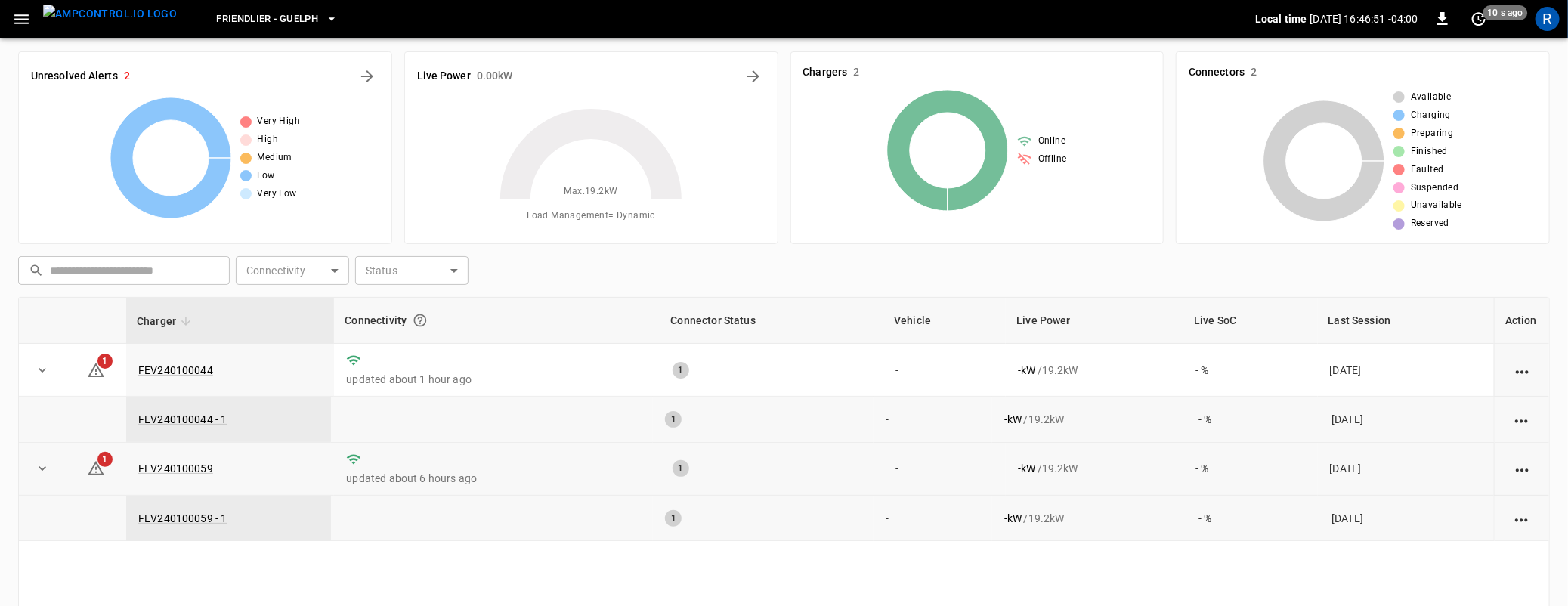
click at [16, 23] on icon "button" at bounding box center [22, 19] width 15 height 10
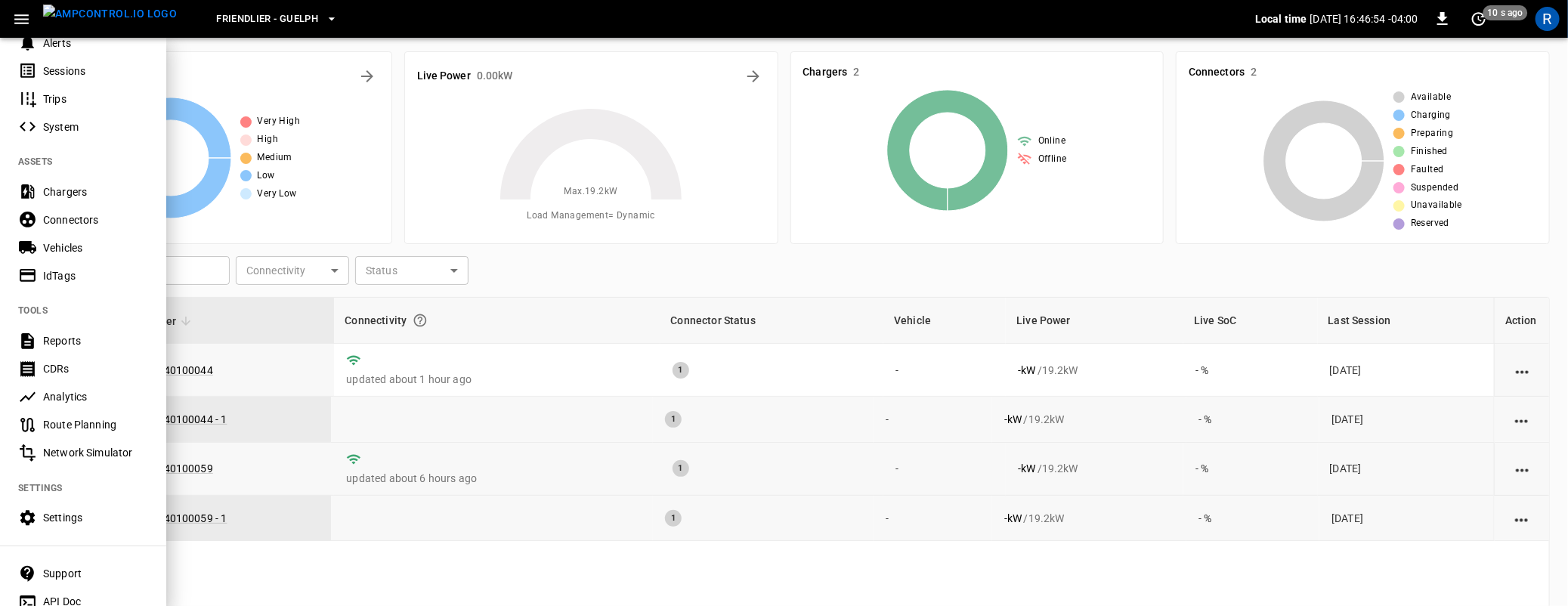
scroll to position [257, 0]
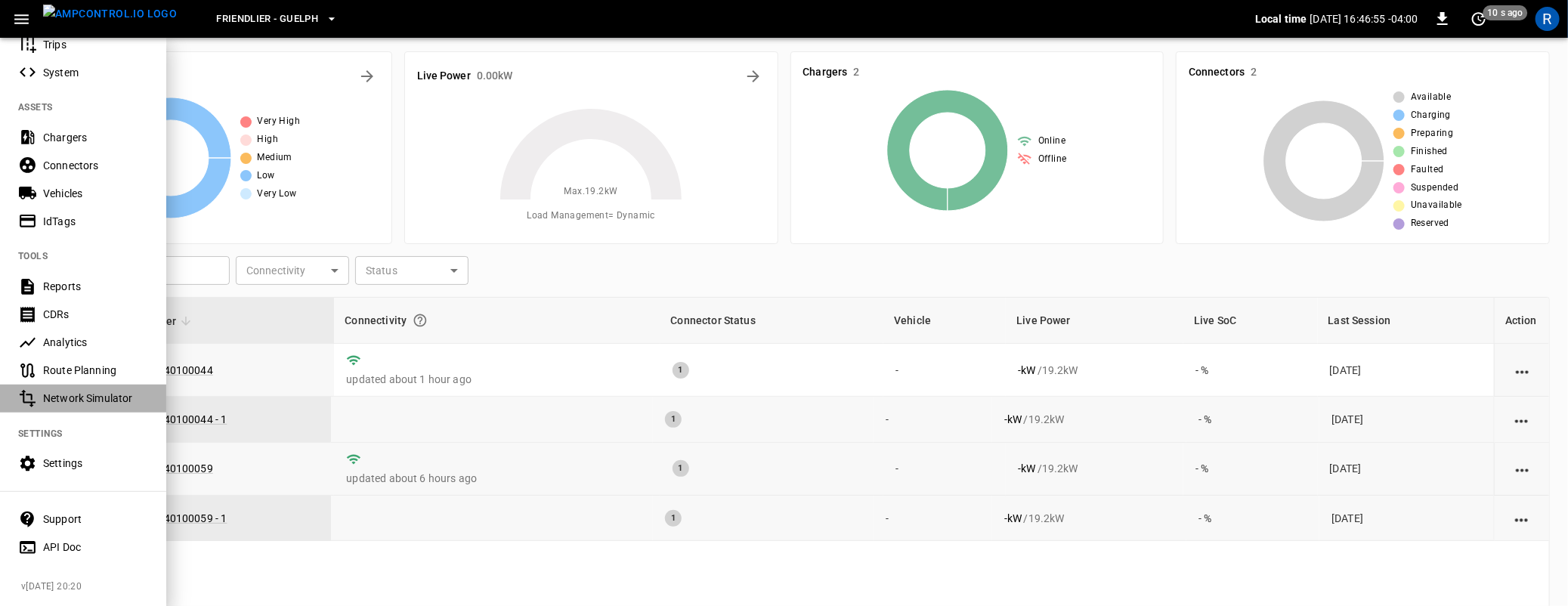
click at [76, 405] on div "Network Simulator" at bounding box center [95, 398] width 106 height 15
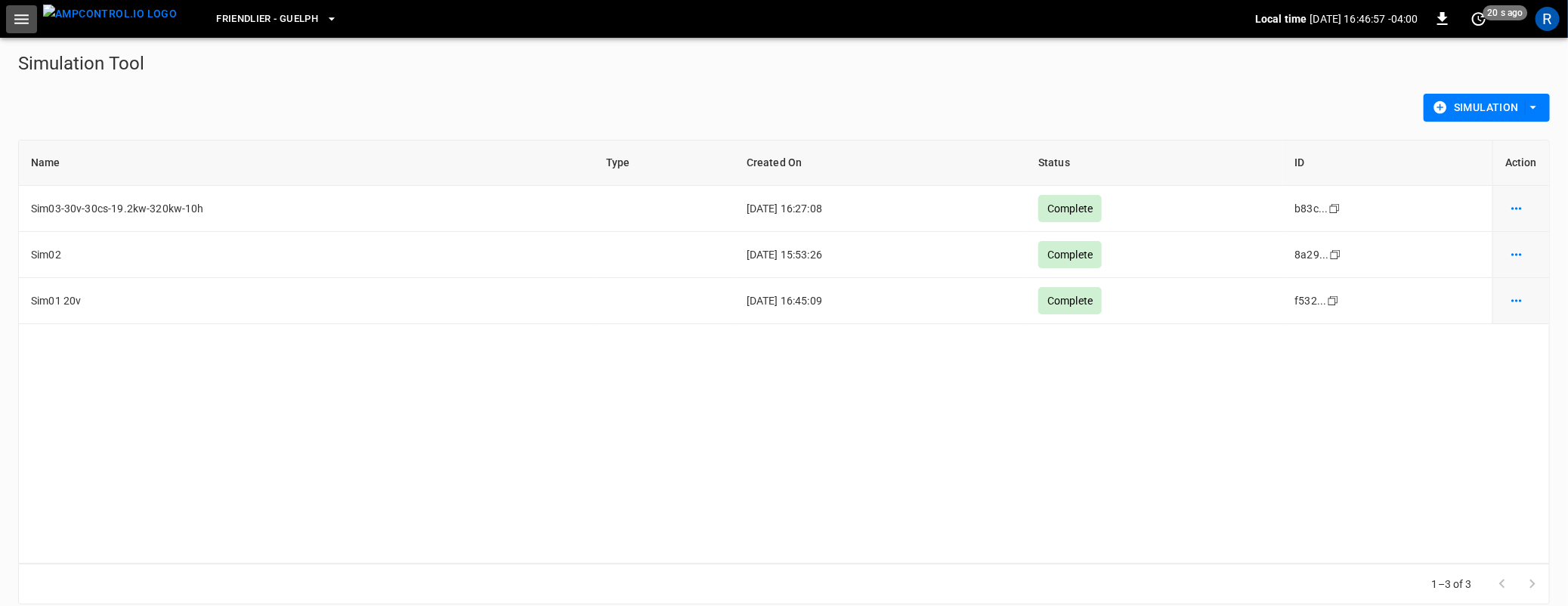
click at [21, 17] on icon "button" at bounding box center [21, 19] width 19 height 19
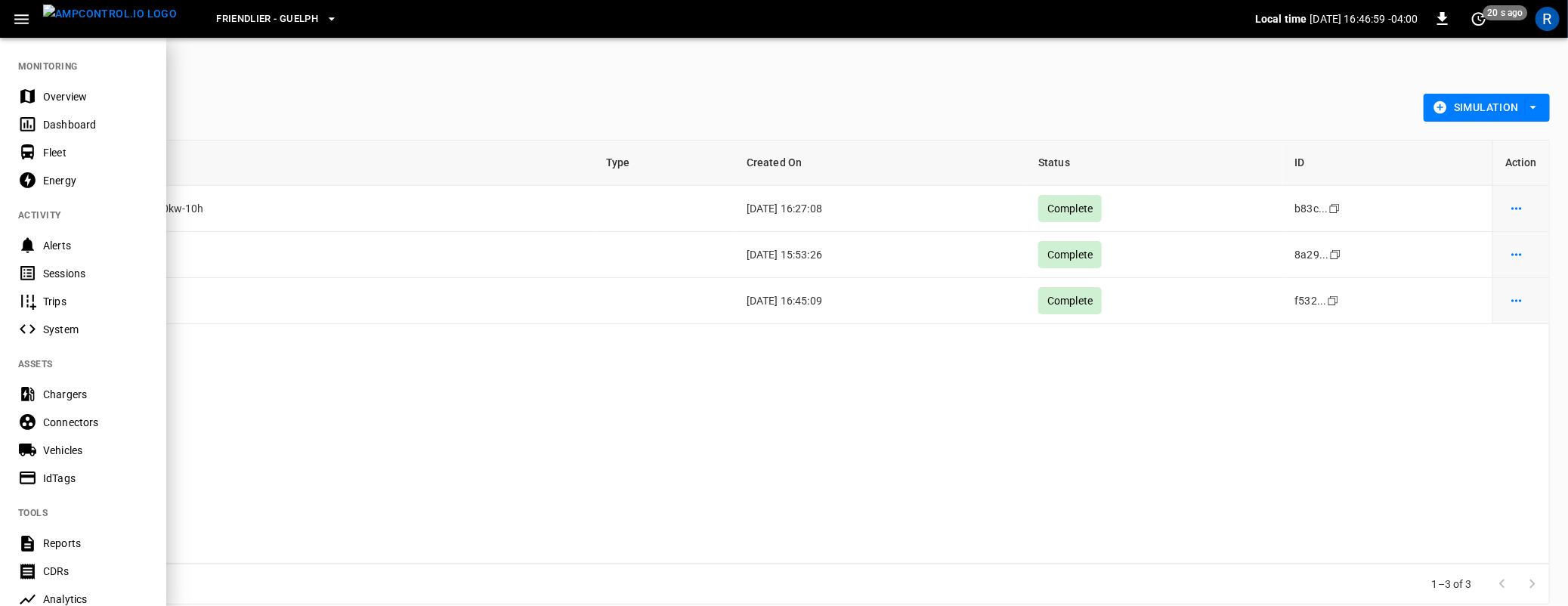
click at [69, 171] on div "Energy" at bounding box center [83, 180] width 166 height 28
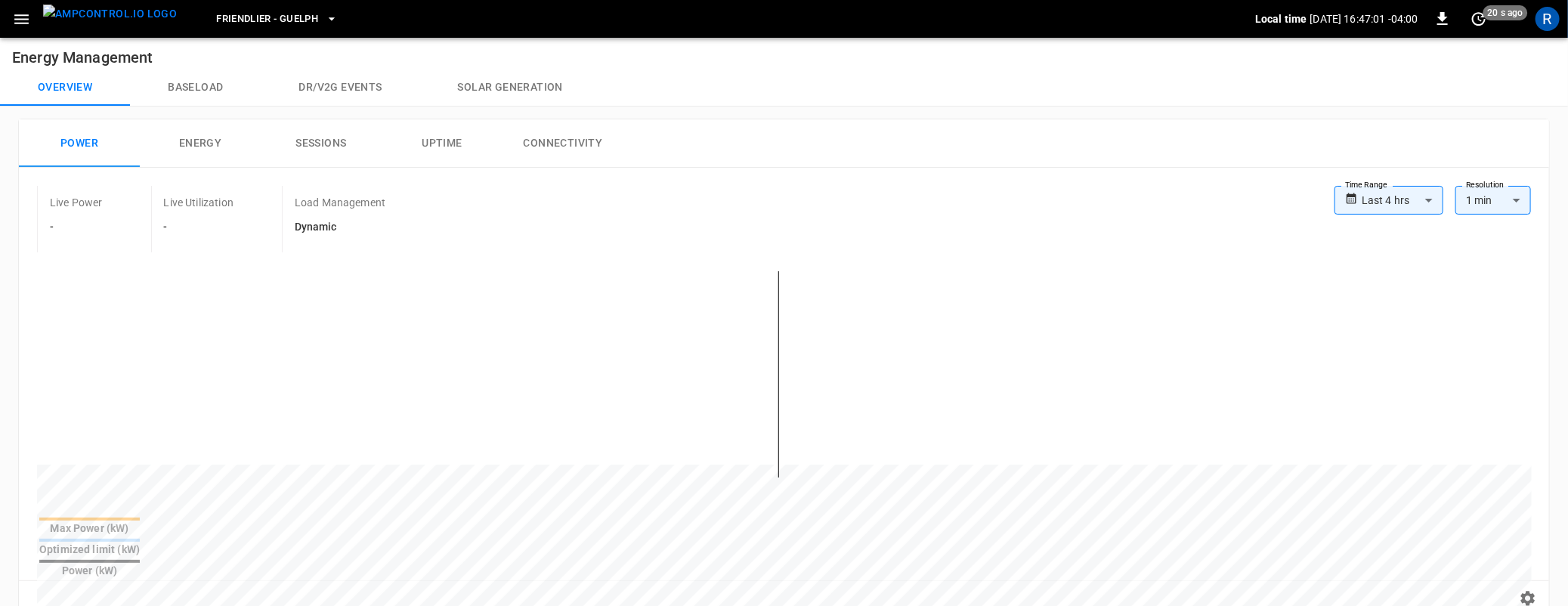
click at [191, 91] on button "Baseload" at bounding box center [195, 88] width 131 height 37
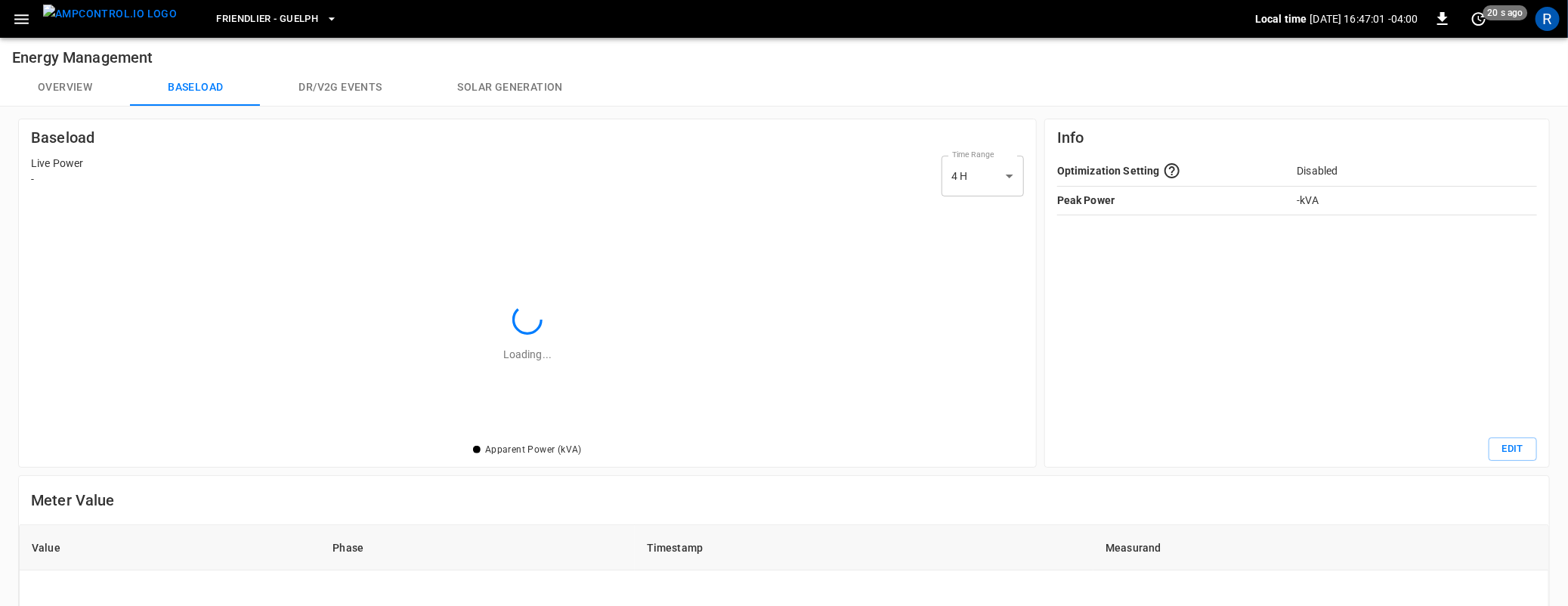
scroll to position [237, 993]
click at [57, 83] on button "Overview" at bounding box center [65, 88] width 130 height 37
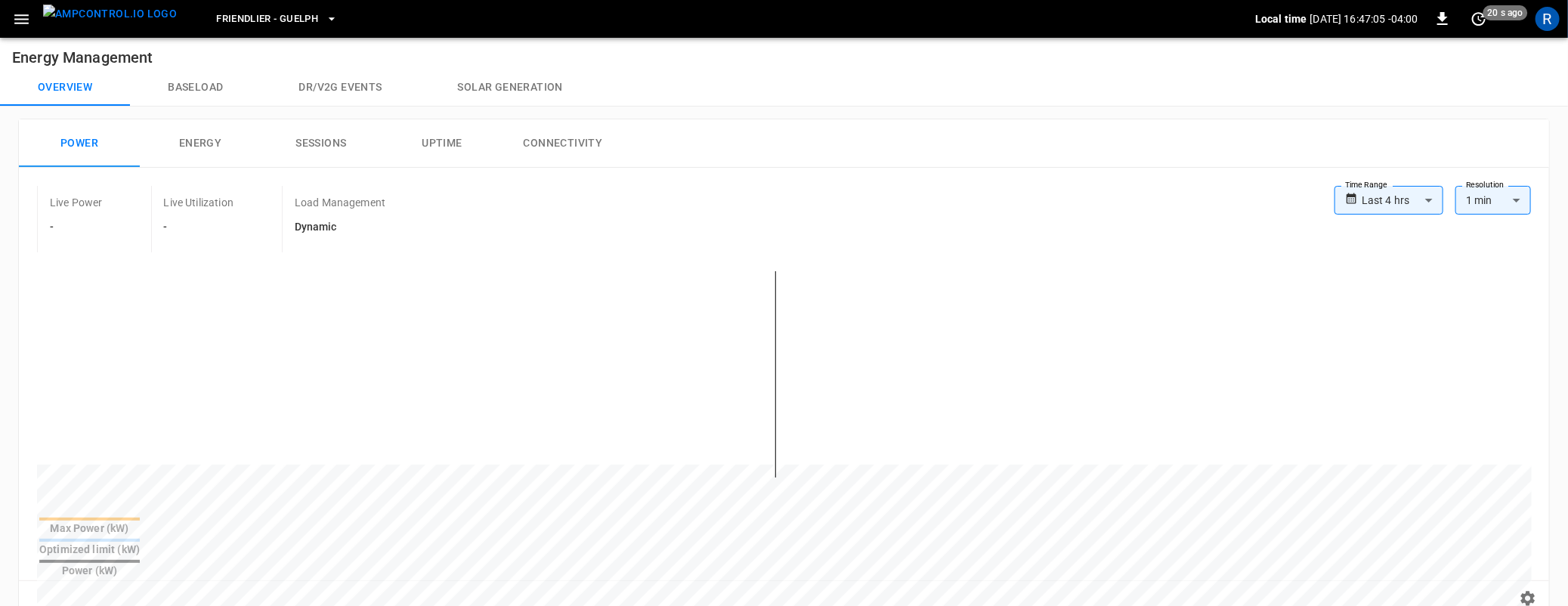
click at [1391, 194] on body "**********" at bounding box center [784, 594] width 1568 height 1197
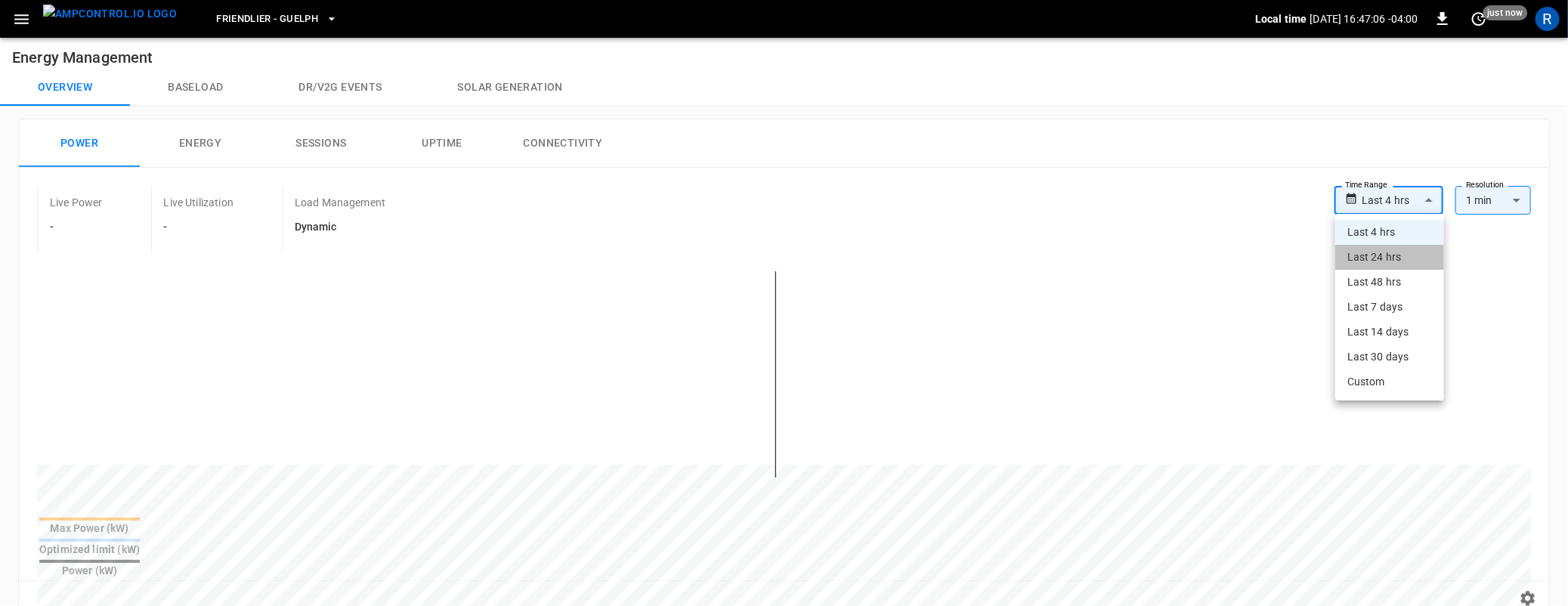
click at [1359, 255] on li "Last 24 hrs" at bounding box center [1390, 257] width 109 height 25
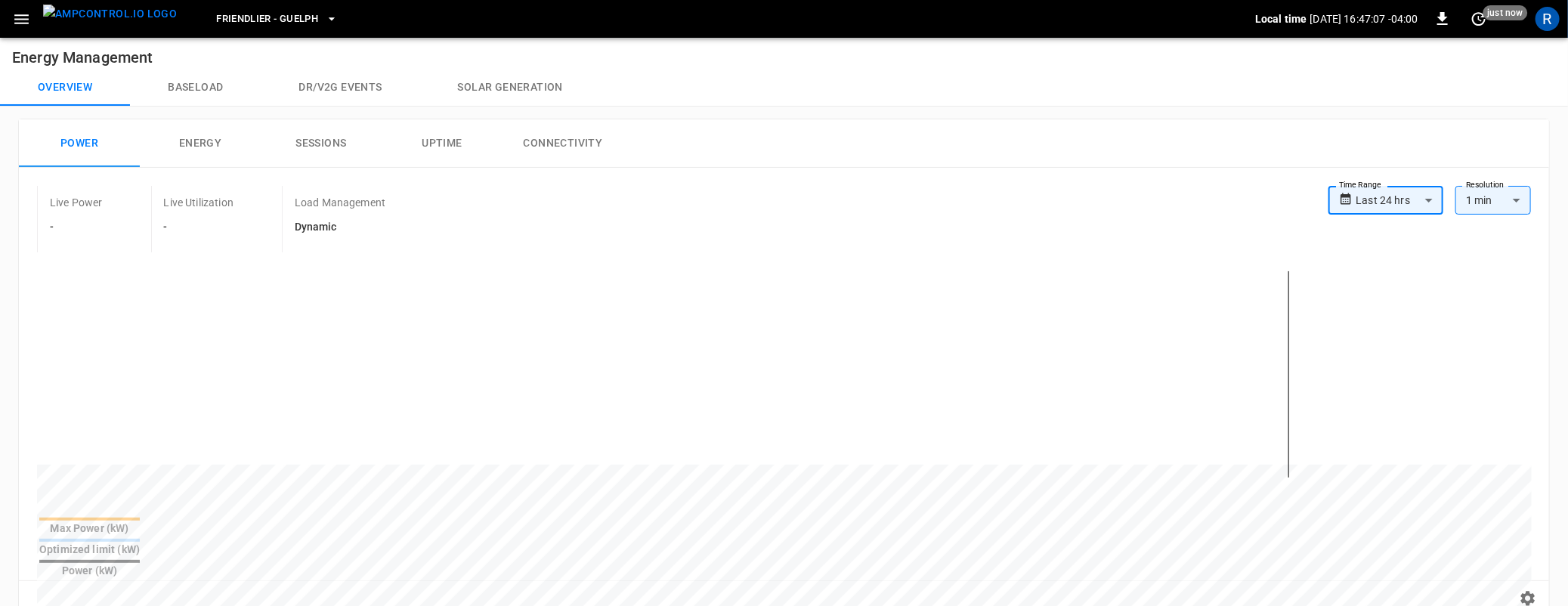
click at [1361, 193] on body "**********" at bounding box center [784, 594] width 1568 height 1197
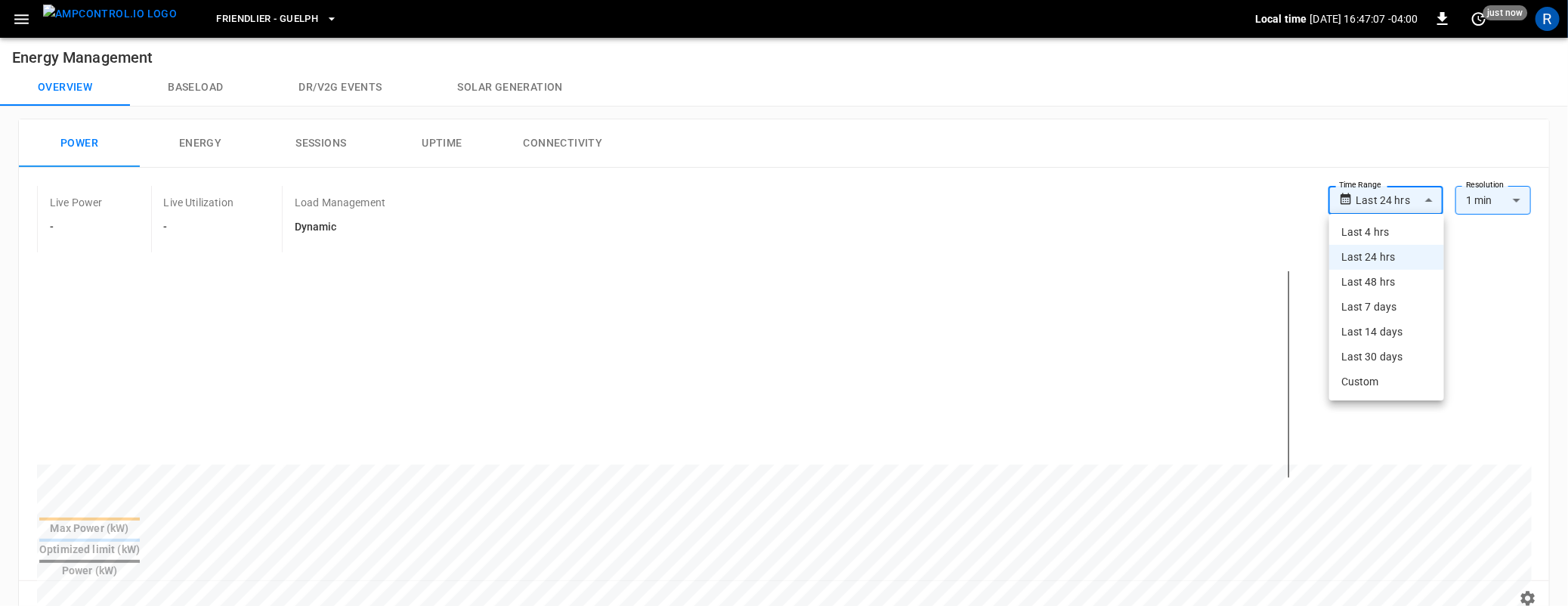
click at [1362, 290] on li "Last 48 hrs" at bounding box center [1386, 281] width 115 height 25
type input "**********"
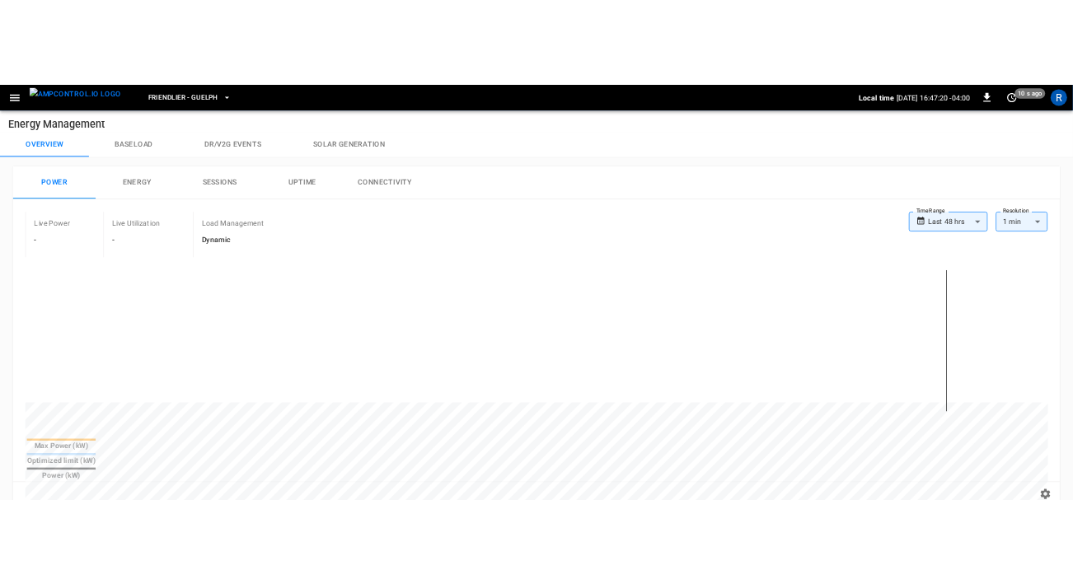
scroll to position [26, 0]
